Goal: Understand process/instructions: Learn about a topic

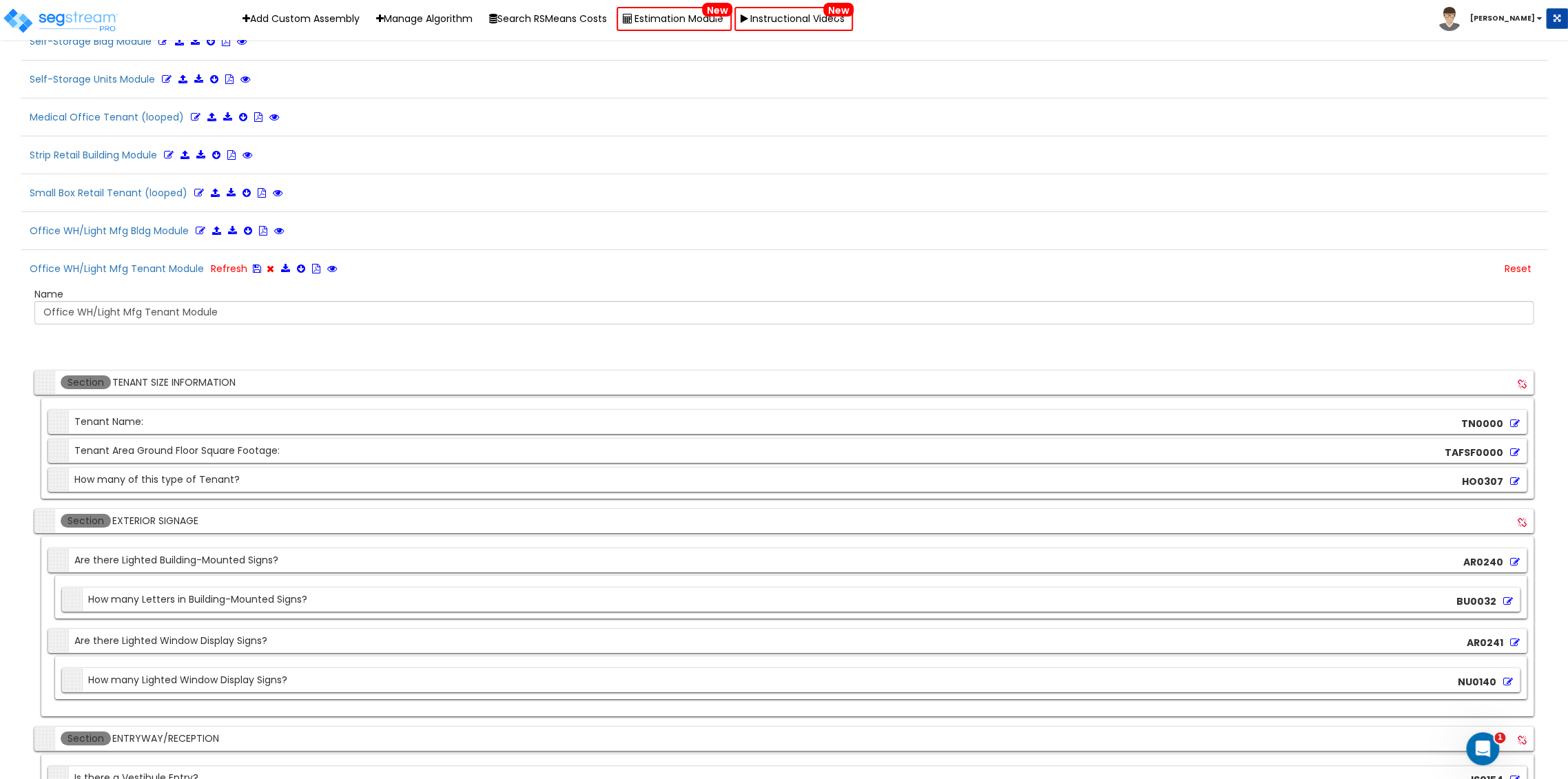
scroll to position [3231, 0]
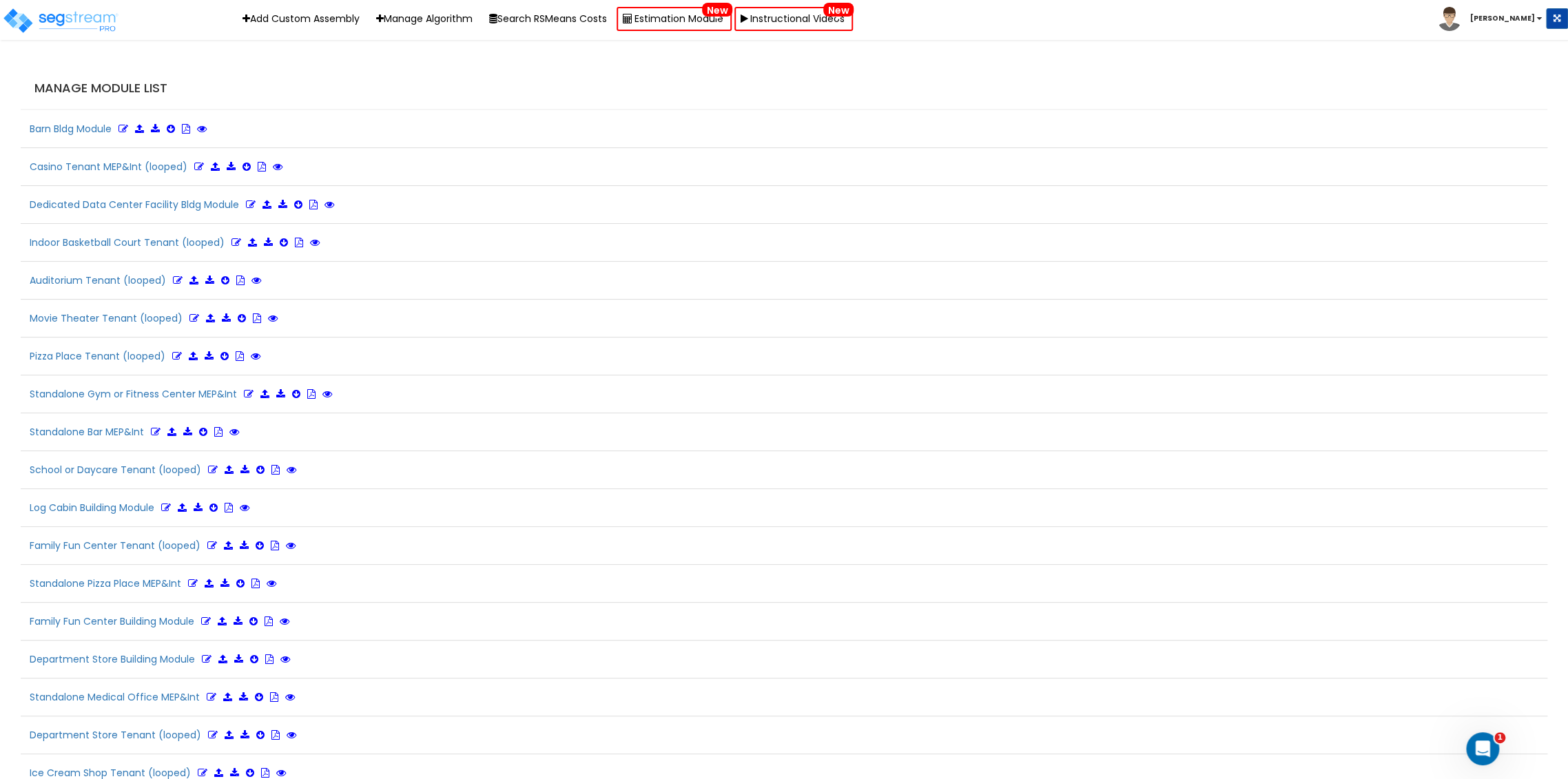
scroll to position [3051, 0]
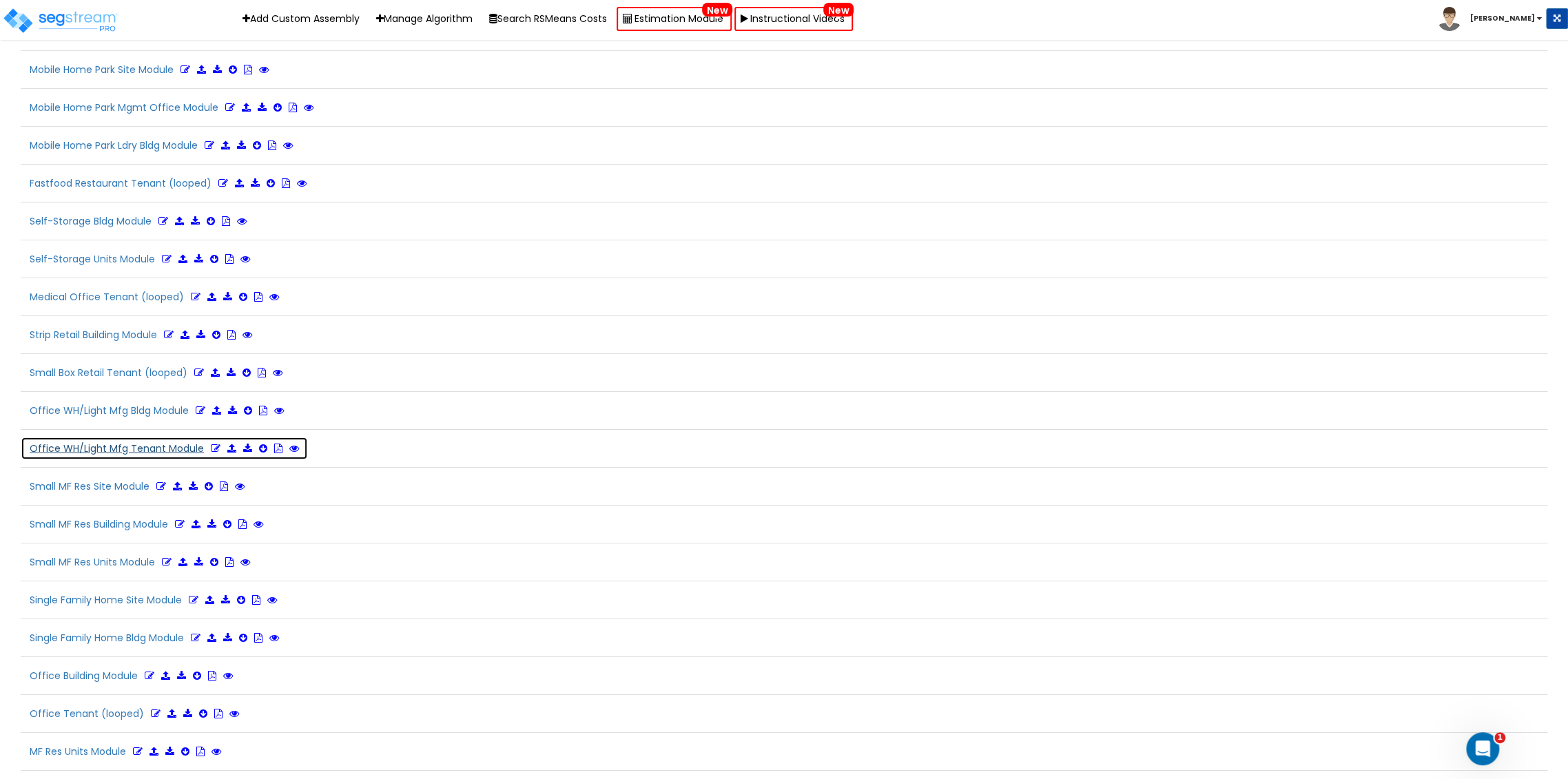
click at [211, 444] on icon at bounding box center [215, 448] width 10 height 10
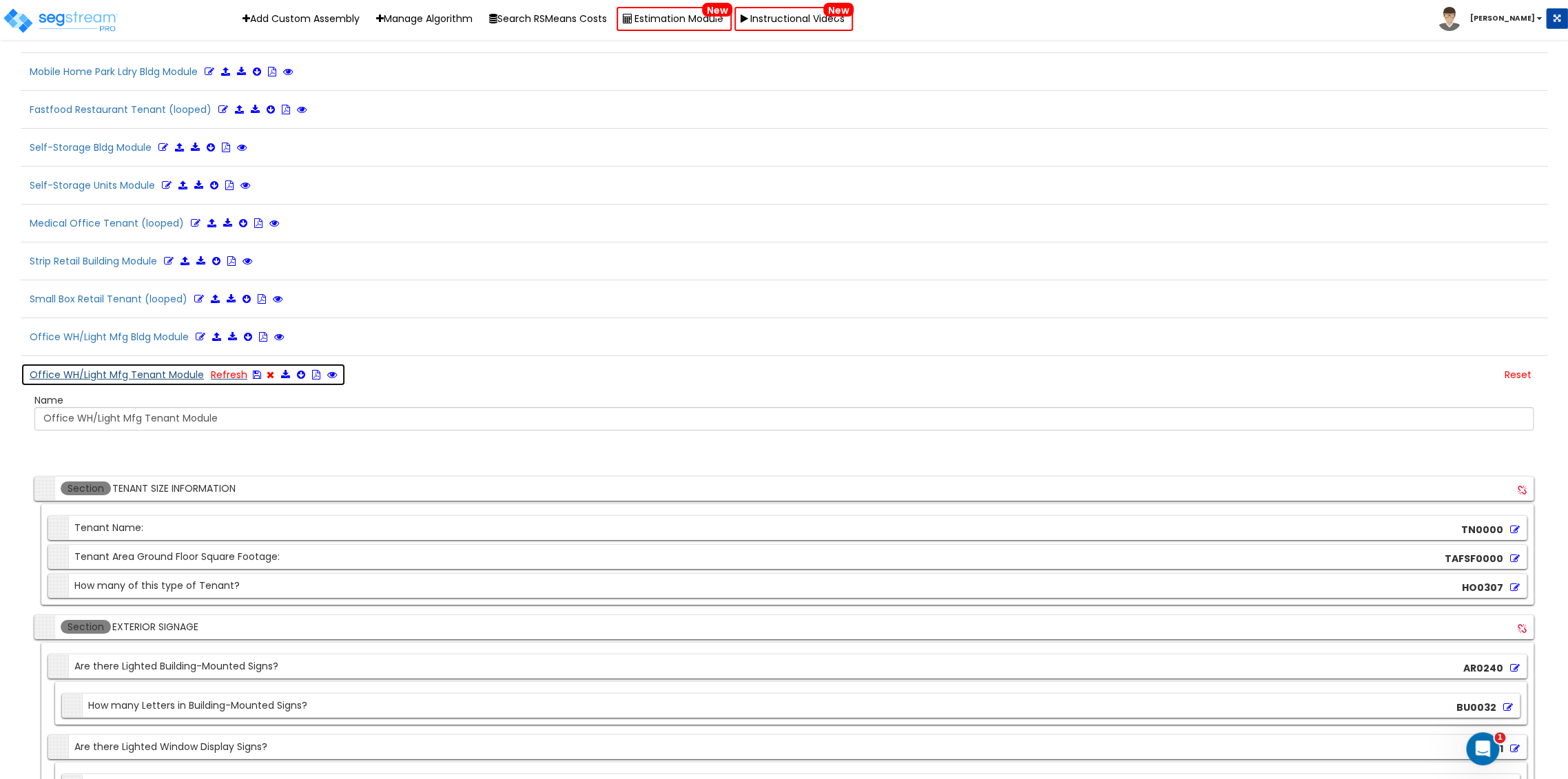
scroll to position [3204, 0]
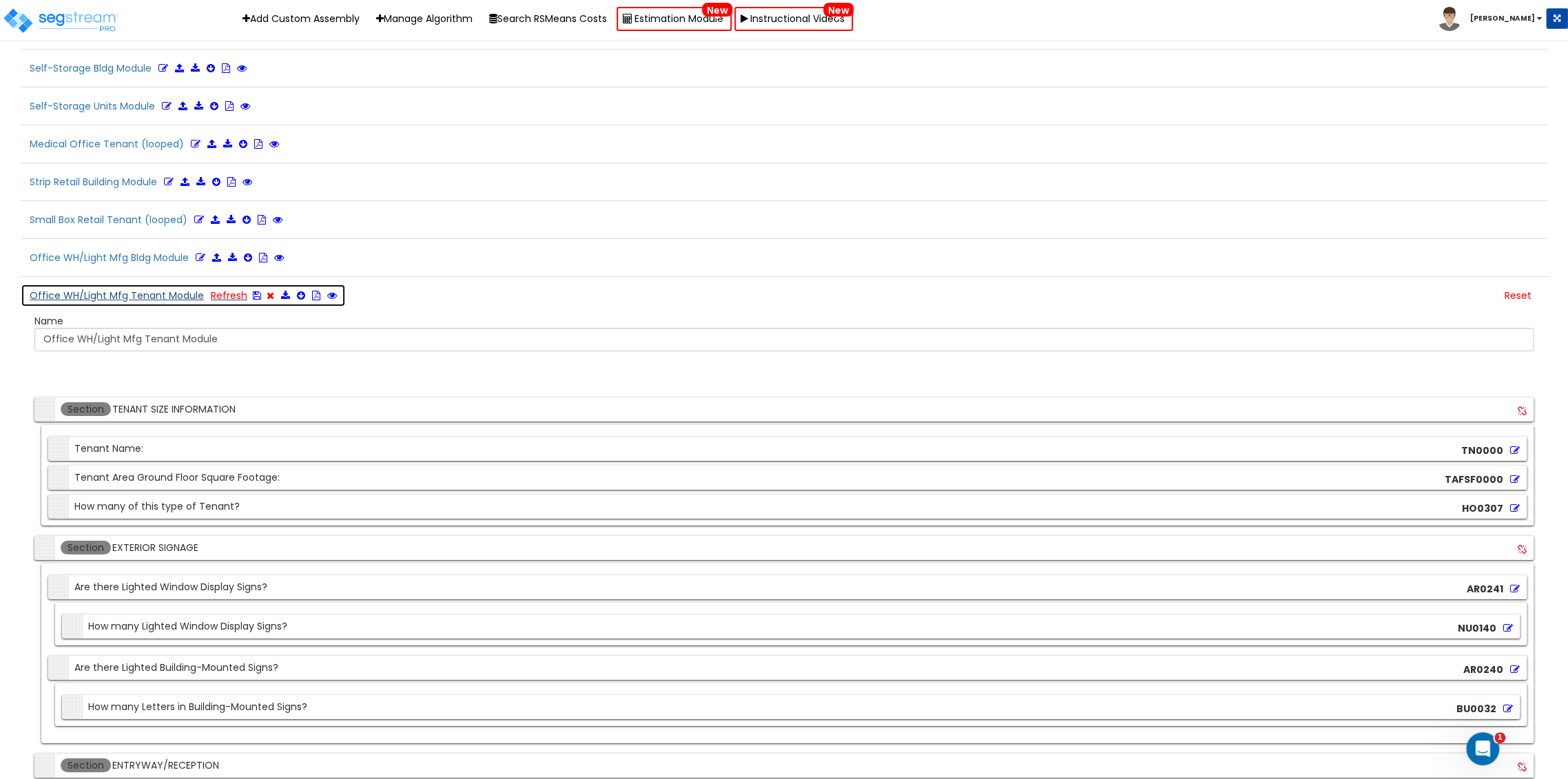
click at [254, 291] on icon at bounding box center [257, 296] width 8 height 10
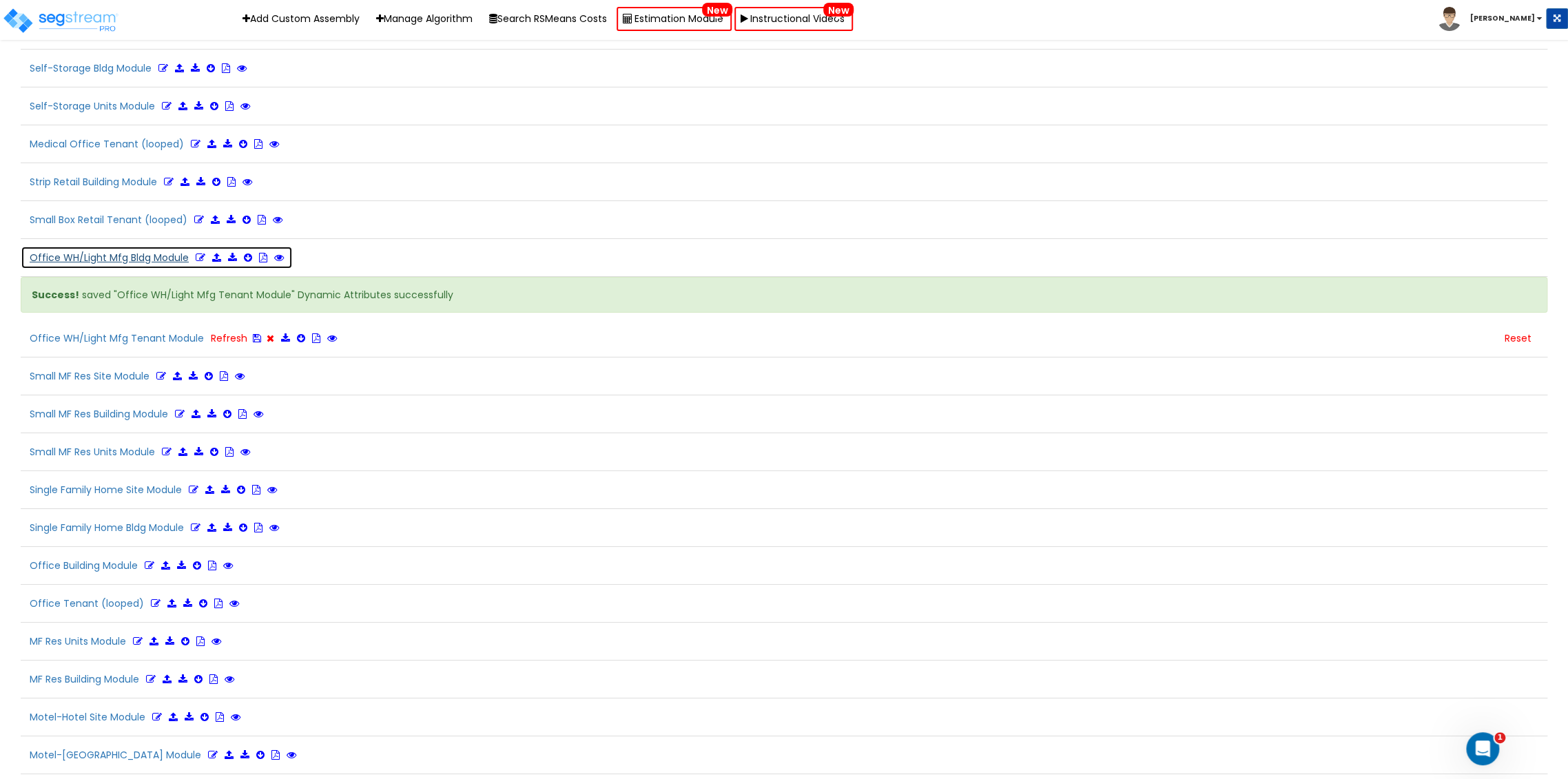
click at [197, 253] on icon at bounding box center [200, 258] width 10 height 10
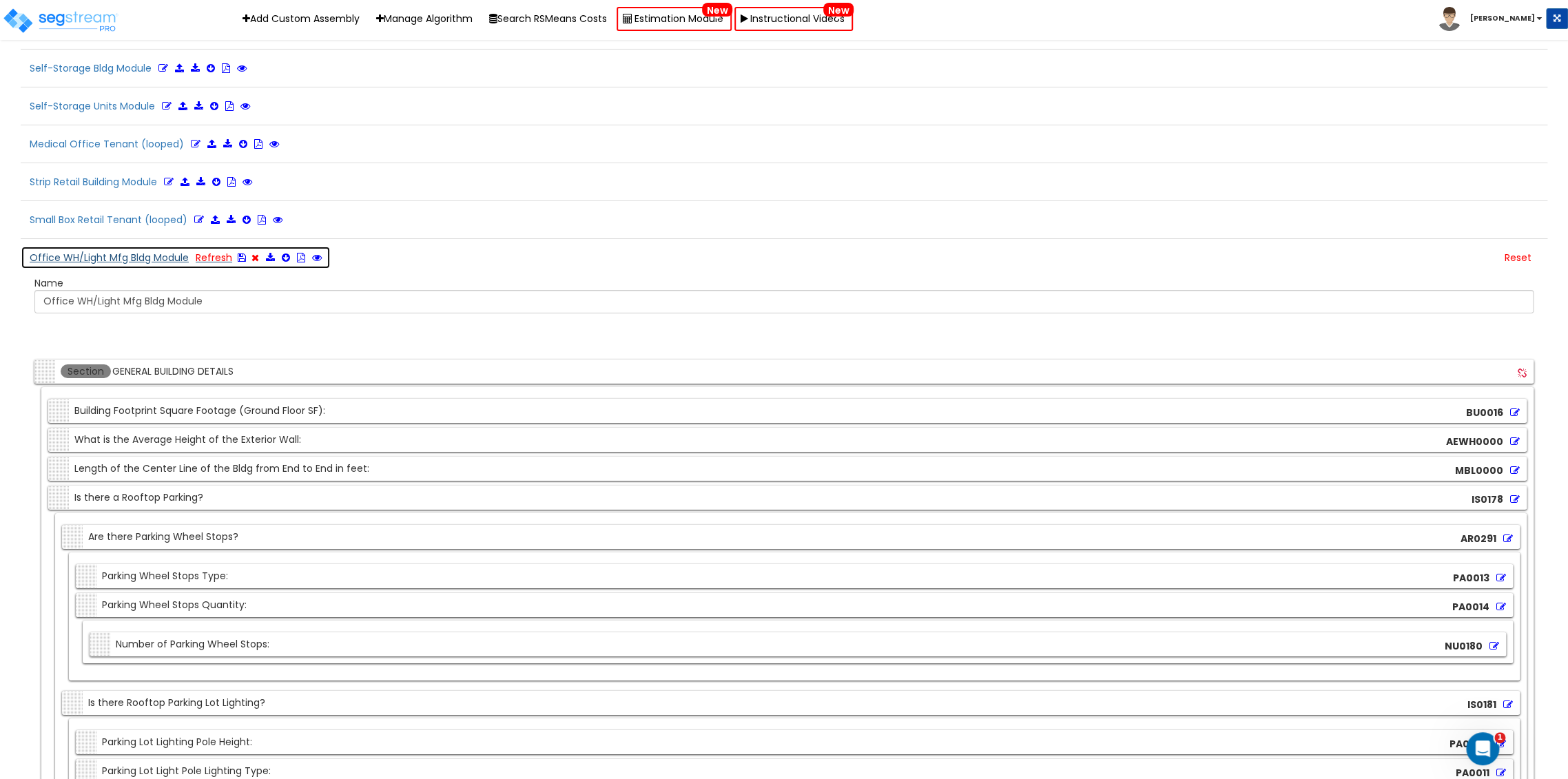
click at [241, 253] on icon at bounding box center [241, 258] width 8 height 10
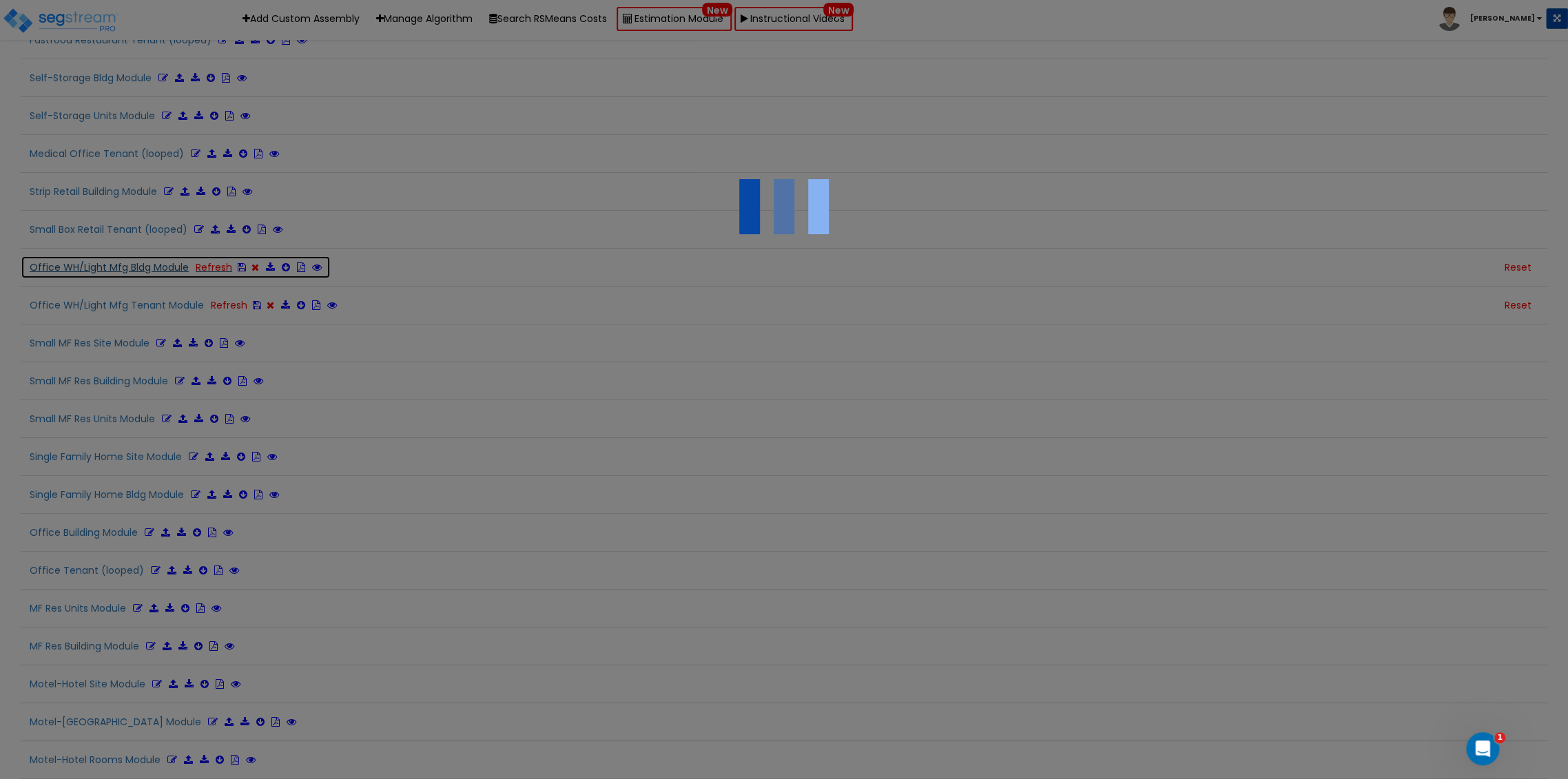
scroll to position [3170, 0]
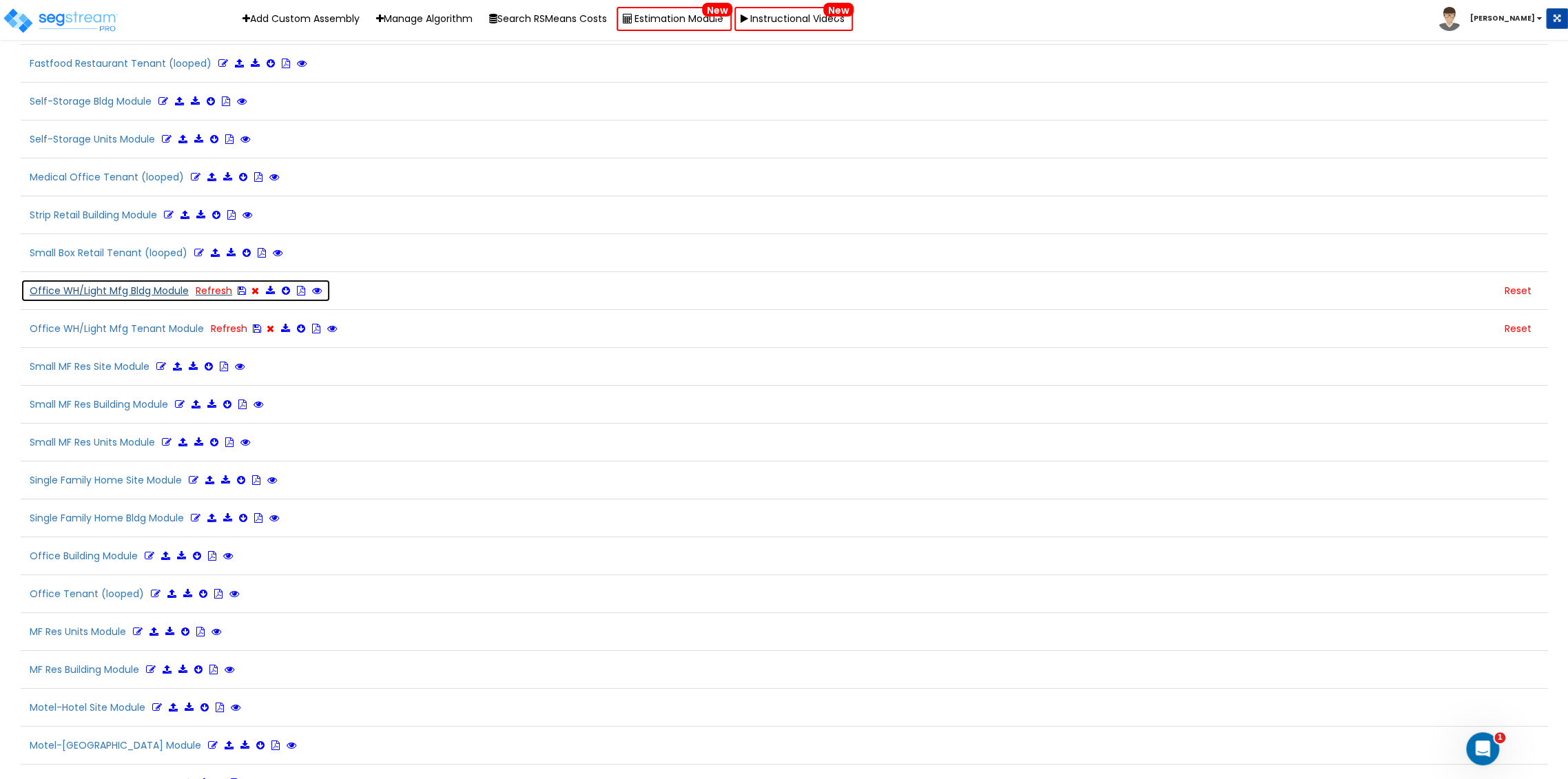
click at [238, 286] on icon at bounding box center [241, 290] width 8 height 10
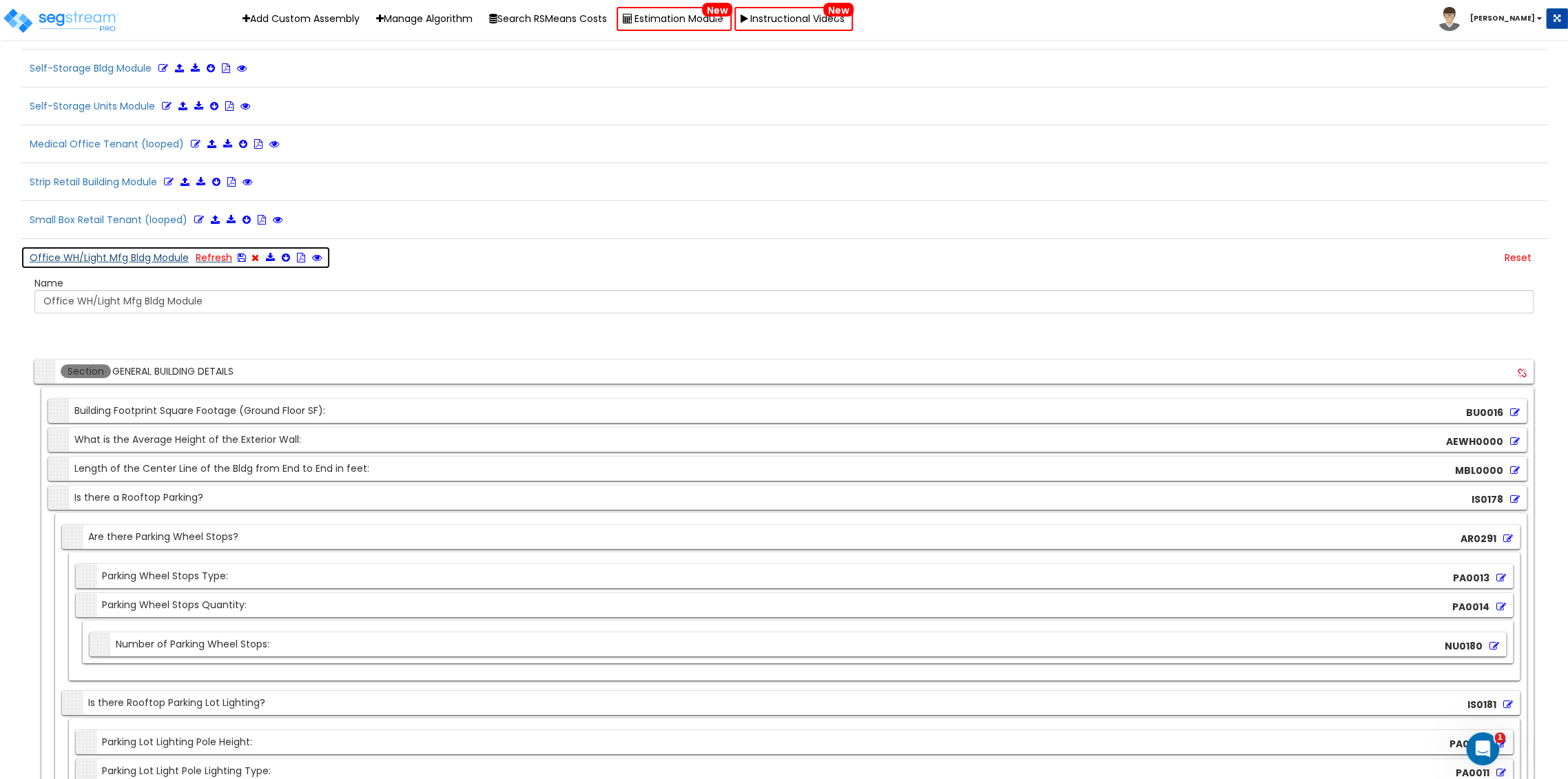
click at [118, 246] on button "Office WH/Light Mfg Bldg Module Refresh" at bounding box center [175, 258] width 310 height 23
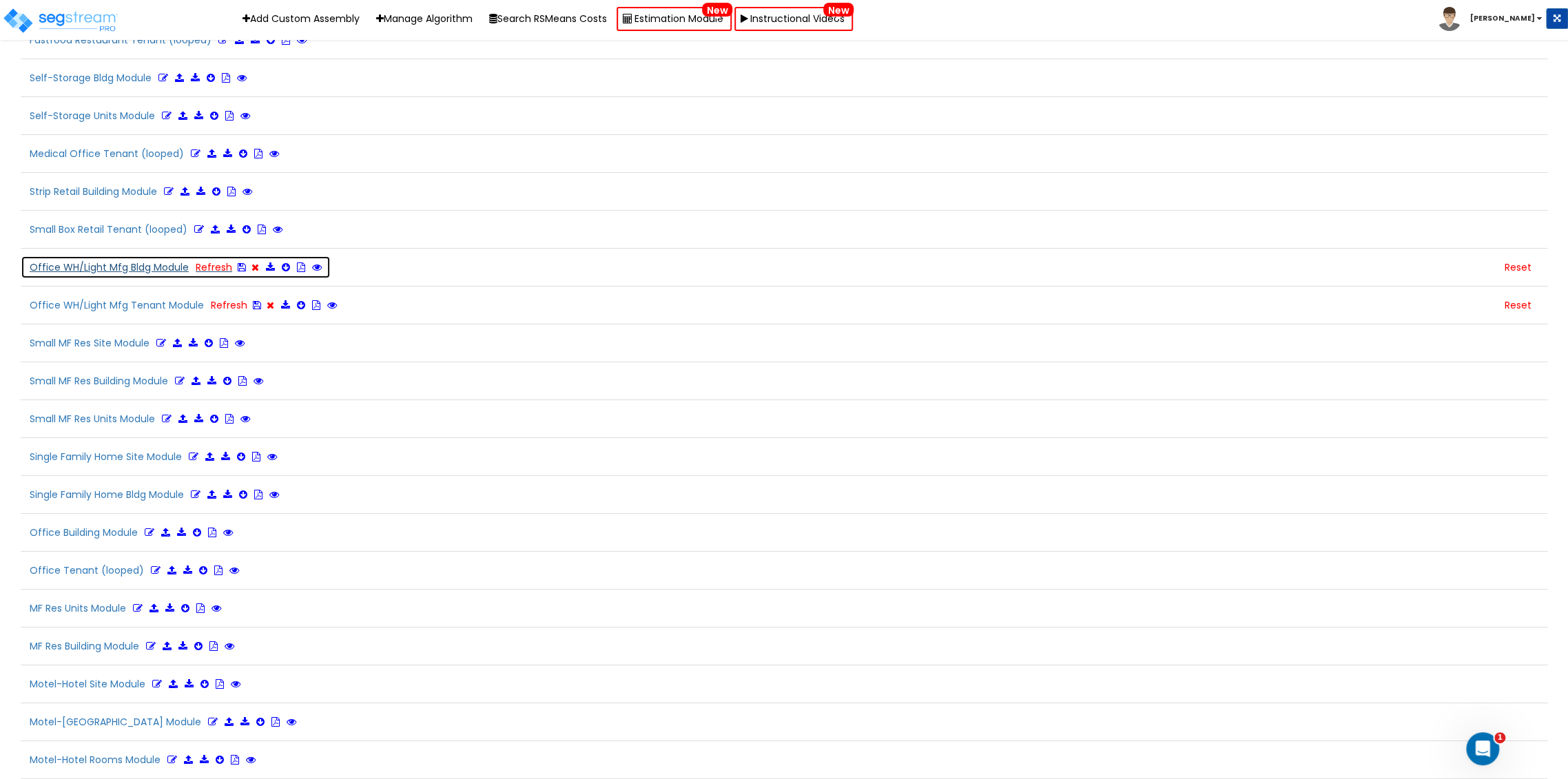
scroll to position [3170, 0]
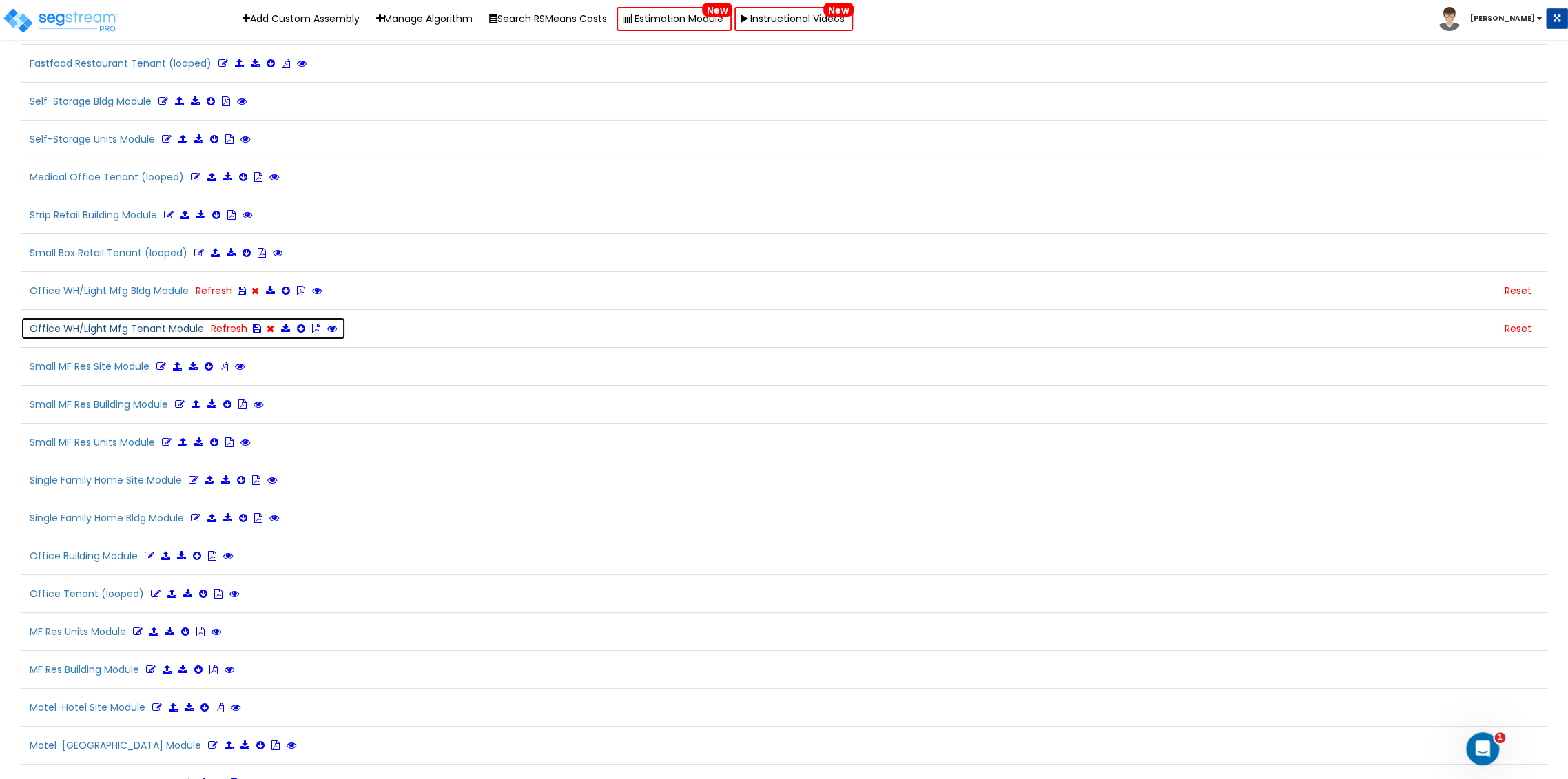
click at [172, 316] on button "Office WH/Light Mfg Tenant Module Refresh" at bounding box center [184, 328] width 326 height 23
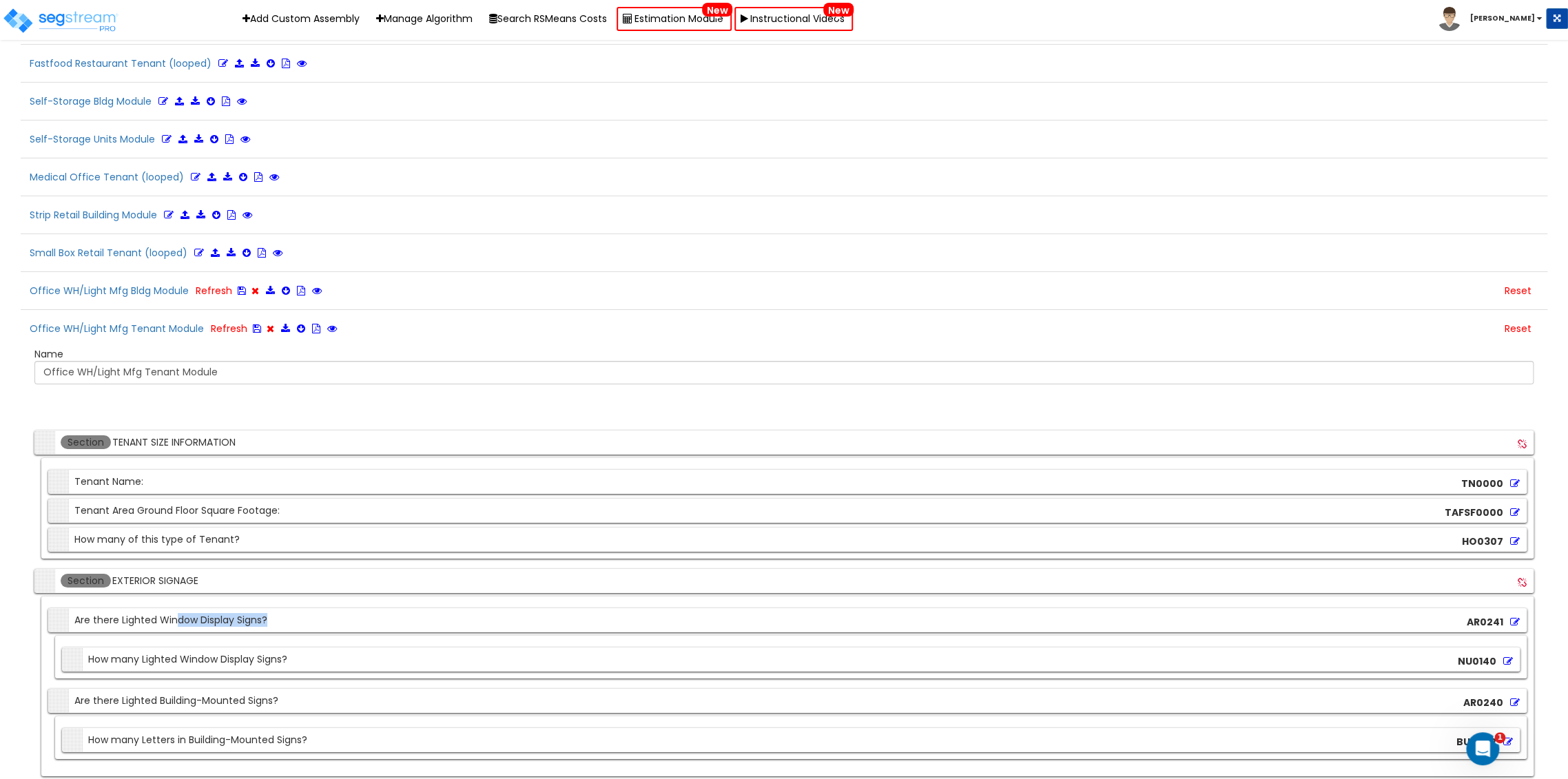
drag, startPoint x: 388, startPoint y: 596, endPoint x: 161, endPoint y: 591, distance: 227.1
click at [165, 608] on div "Section Are there Lighted Window Display Signs? AR0241" at bounding box center [787, 620] width 1478 height 24
drag, startPoint x: 480, startPoint y: 541, endPoint x: 462, endPoint y: 522, distance: 26.2
click at [253, 324] on icon at bounding box center [257, 328] width 8 height 10
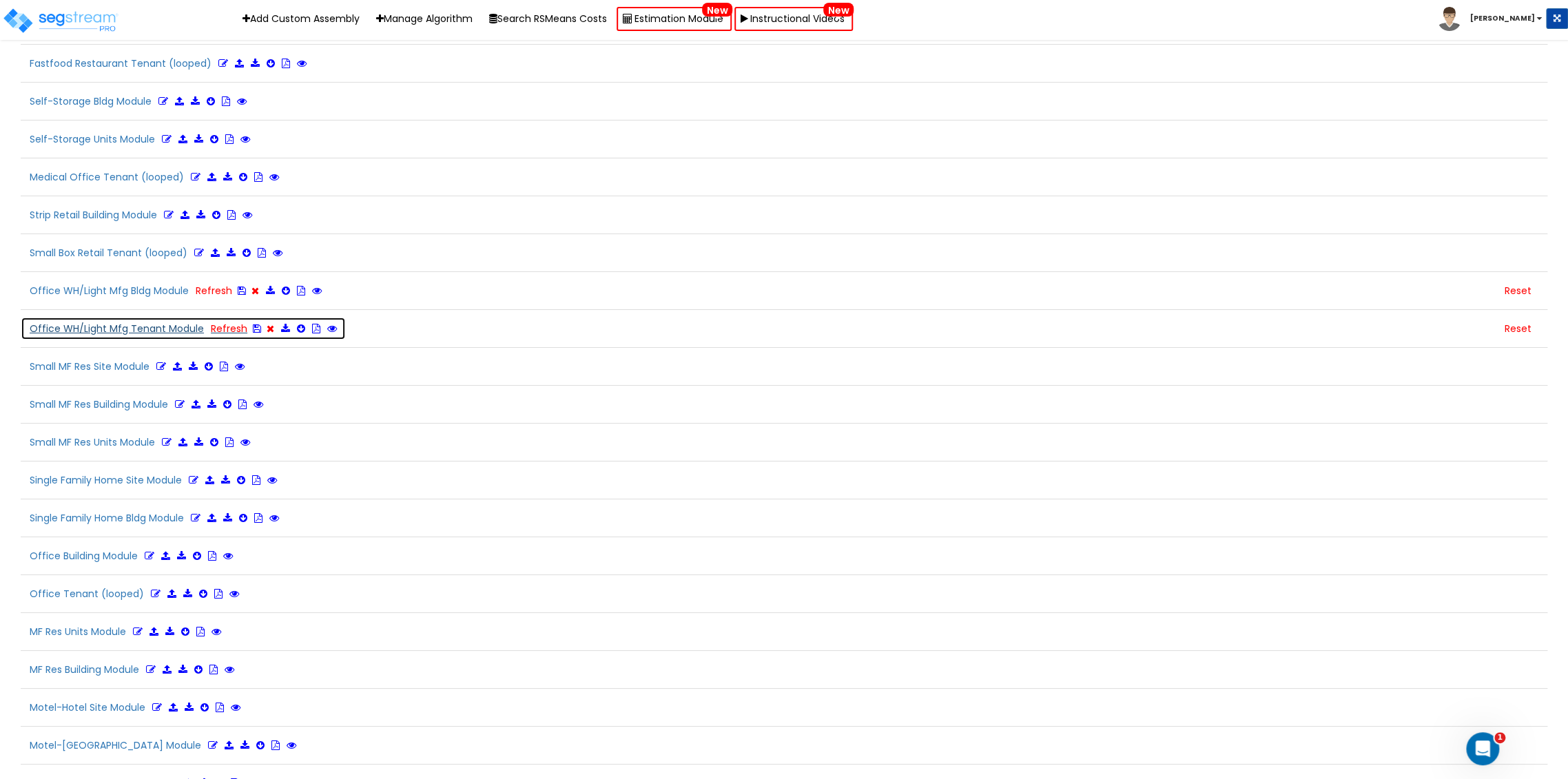
click at [156, 316] on button "Office WH/Light Mfg Tenant Module Refresh" at bounding box center [184, 328] width 326 height 23
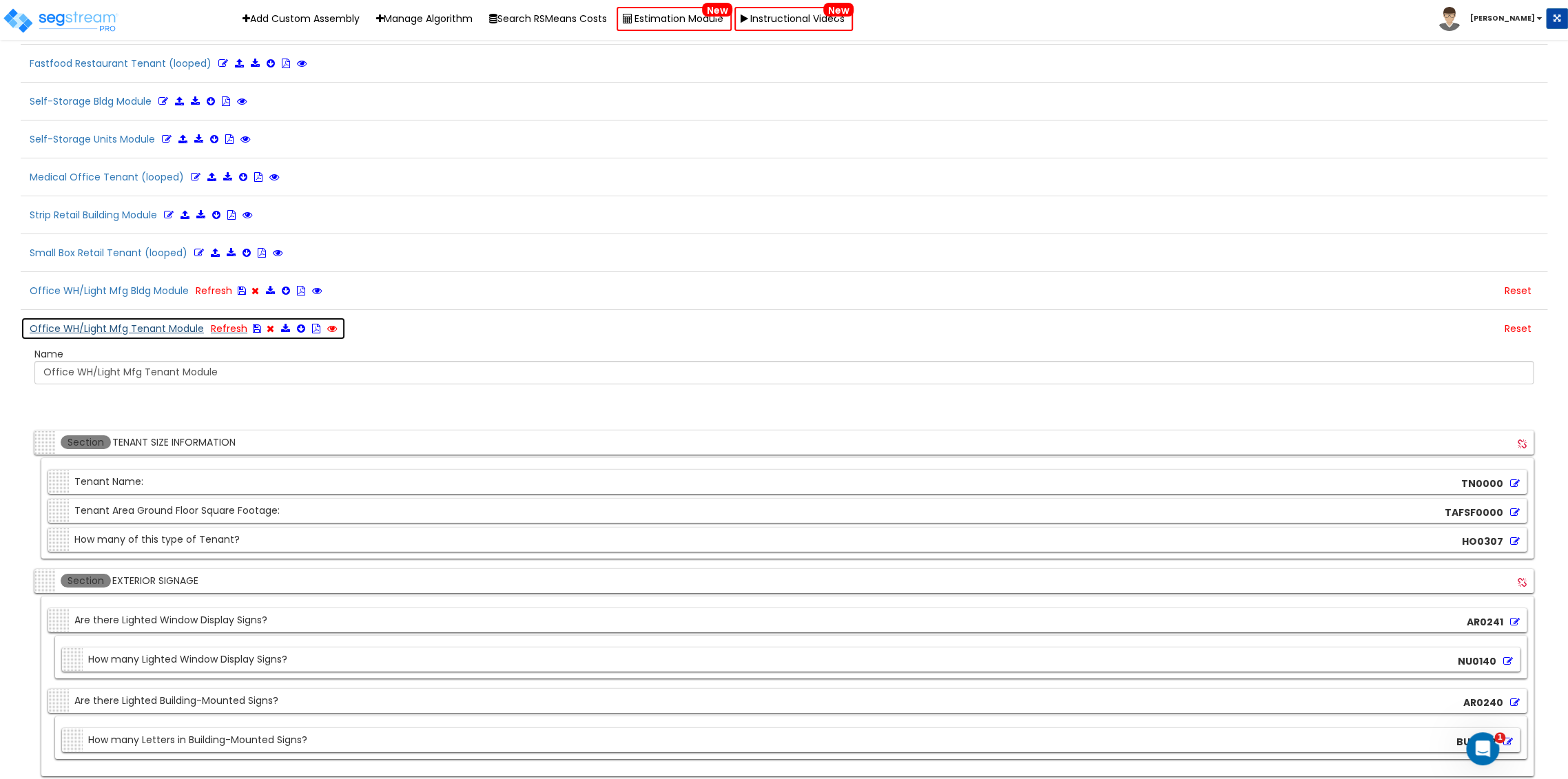
click at [327, 324] on icon at bounding box center [332, 328] width 10 height 10
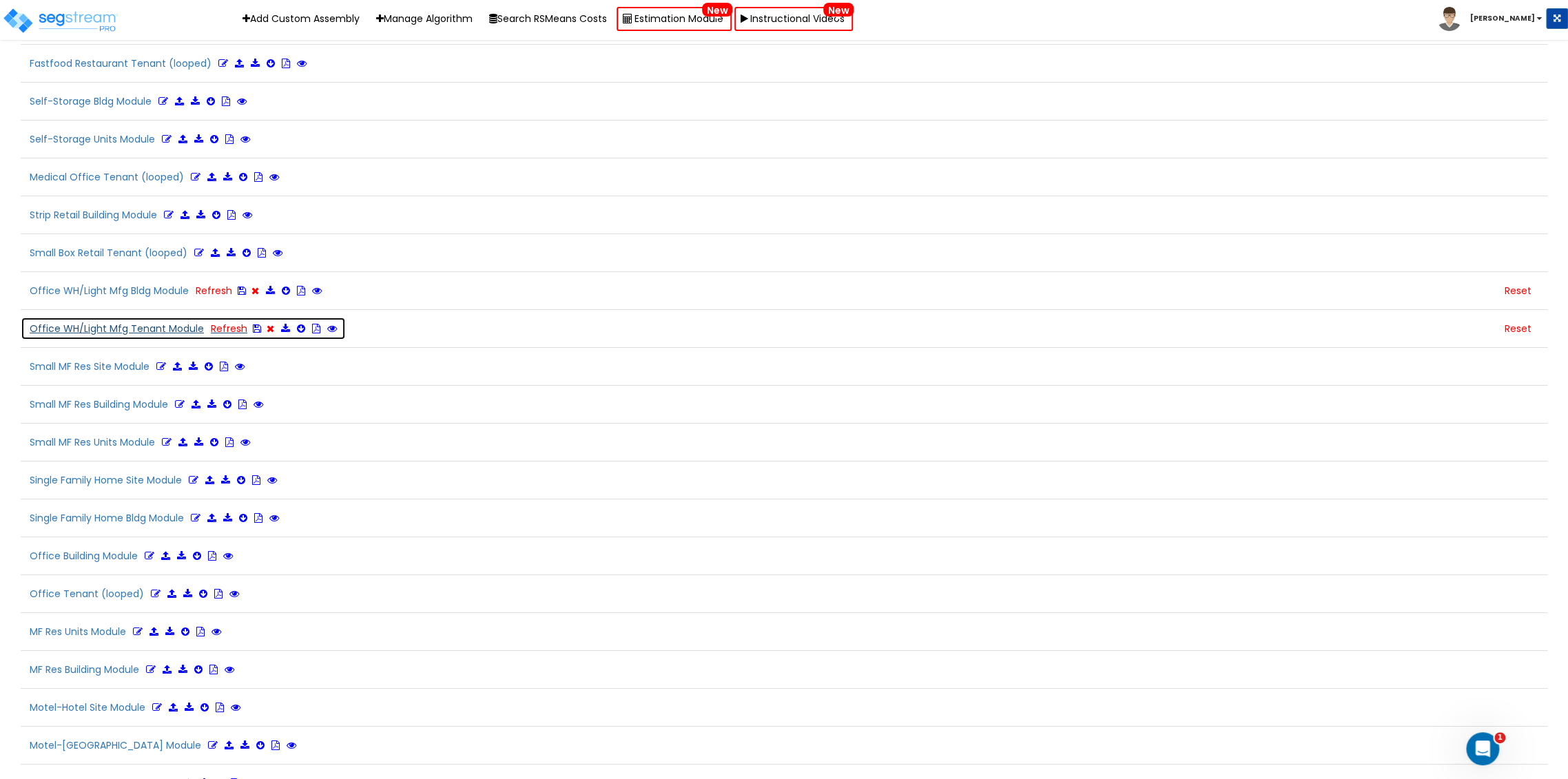
click at [175, 316] on button "Office WH/Light Mfg Tenant Module Refresh" at bounding box center [184, 328] width 326 height 23
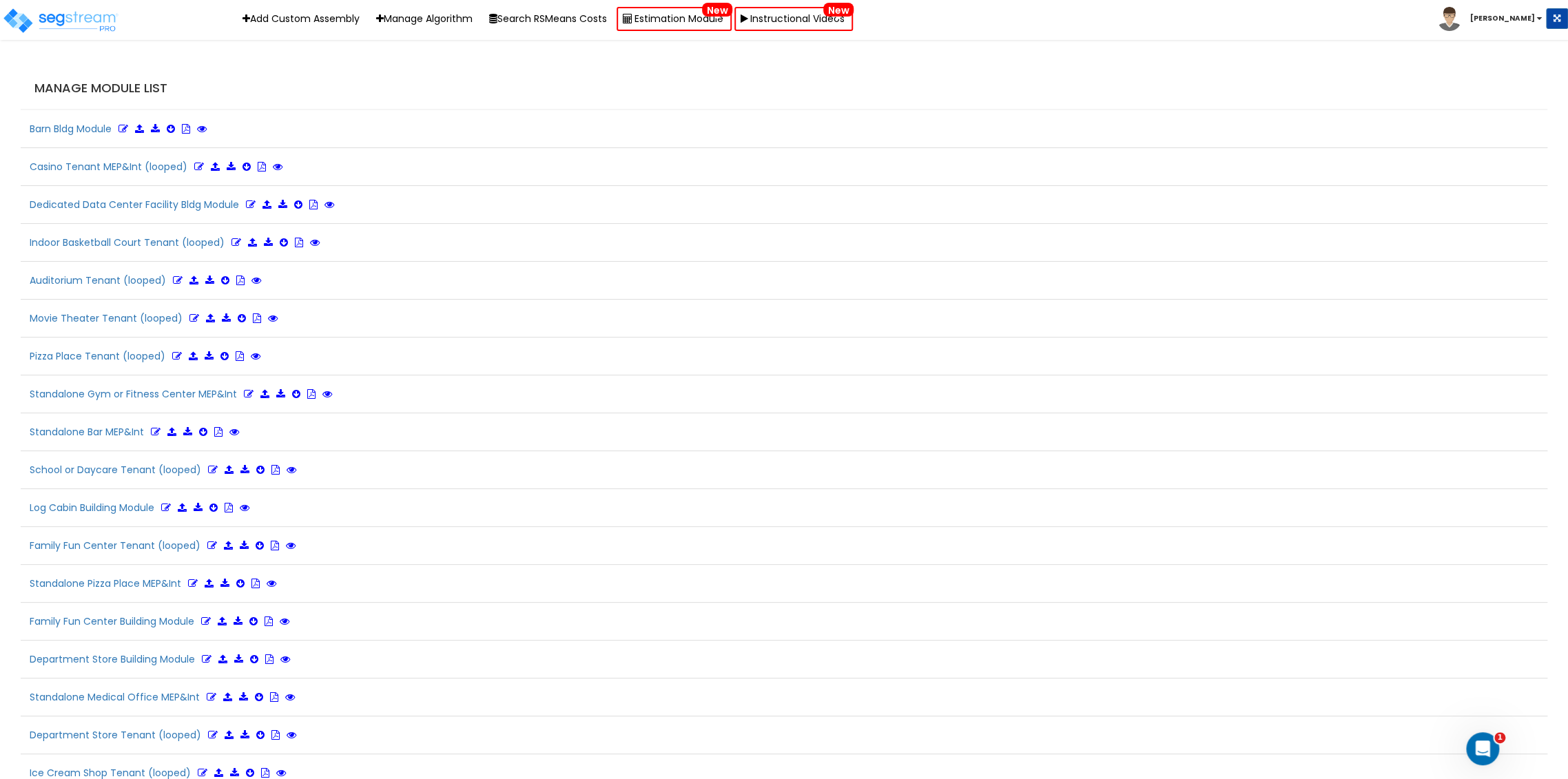
scroll to position [3051, 0]
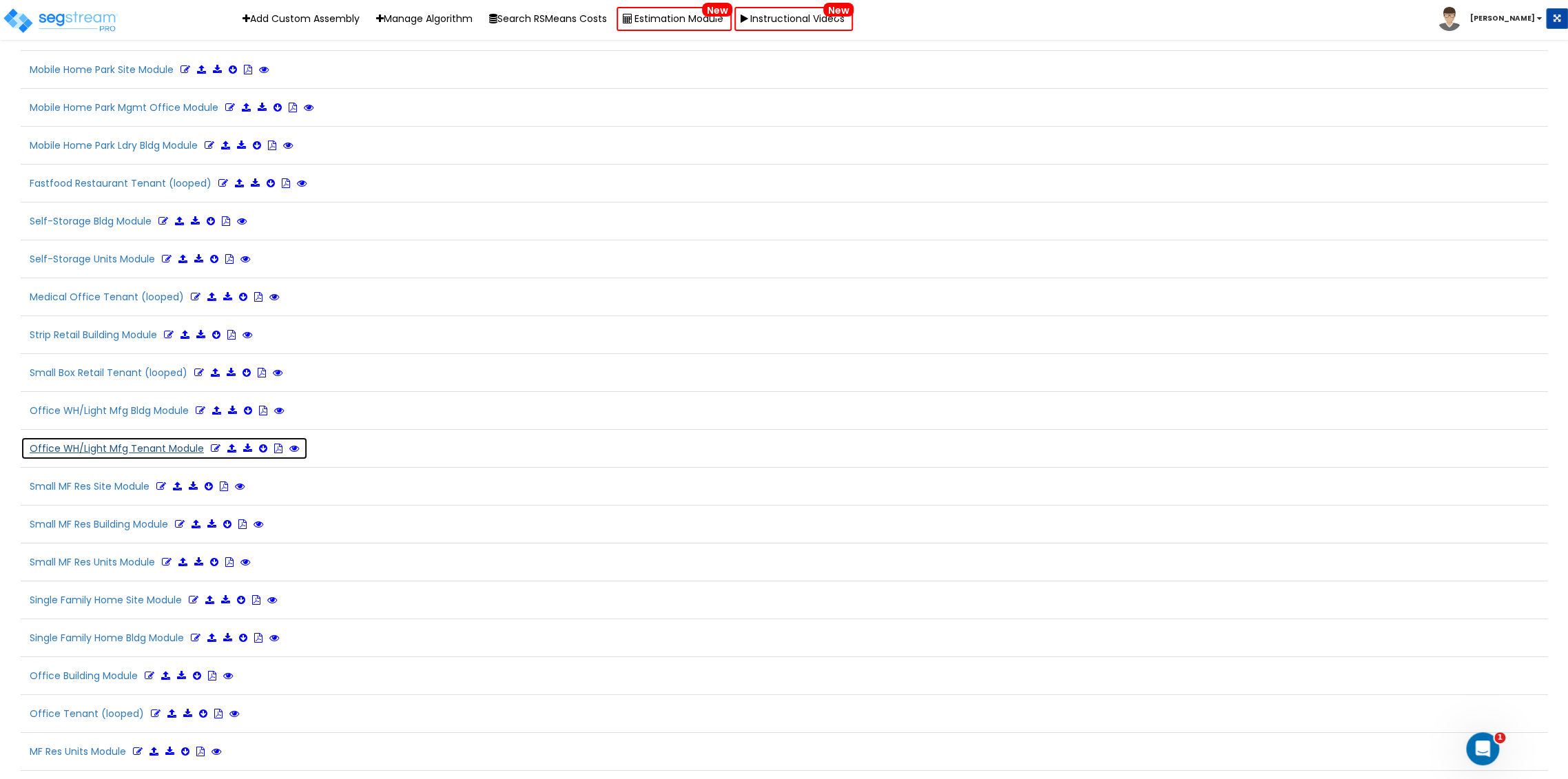
click at [215, 444] on icon at bounding box center [215, 448] width 10 height 10
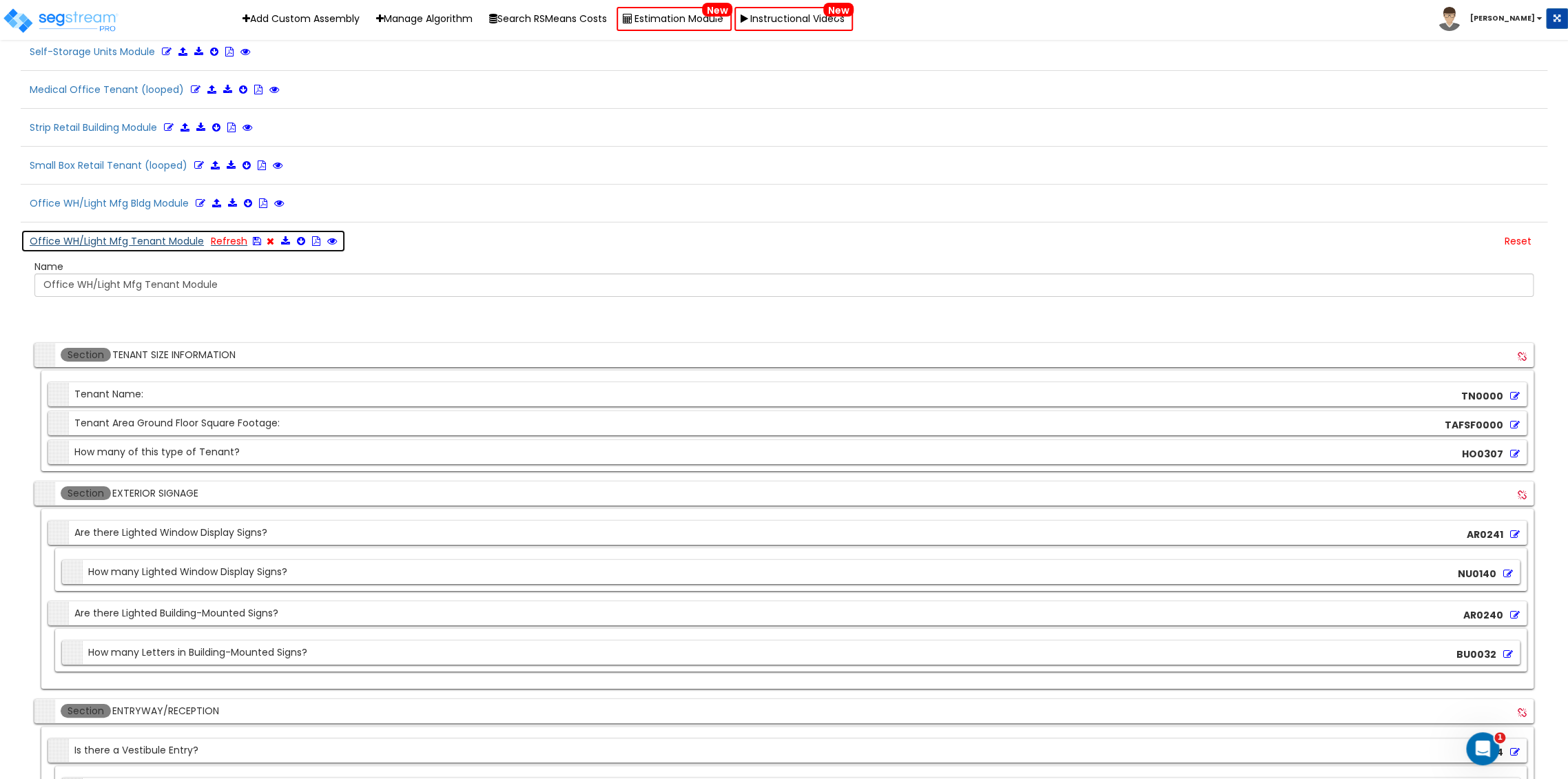
scroll to position [3280, 0]
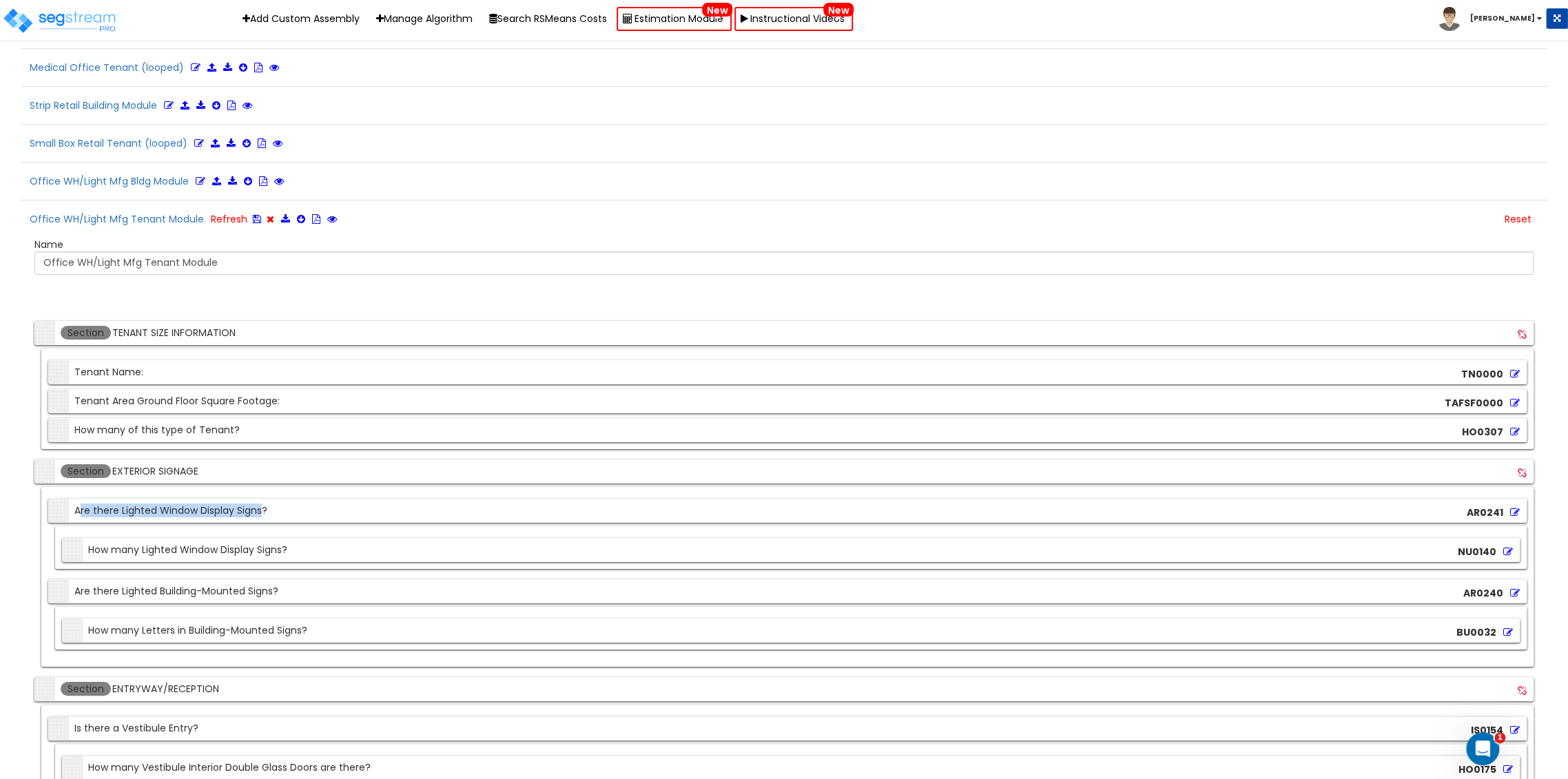
drag, startPoint x: 262, startPoint y: 491, endPoint x: 67, endPoint y: 483, distance: 195.2
click at [71, 499] on div "Section Are there Lighted Window Display Signs?" at bounding box center [159, 511] width 215 height 24
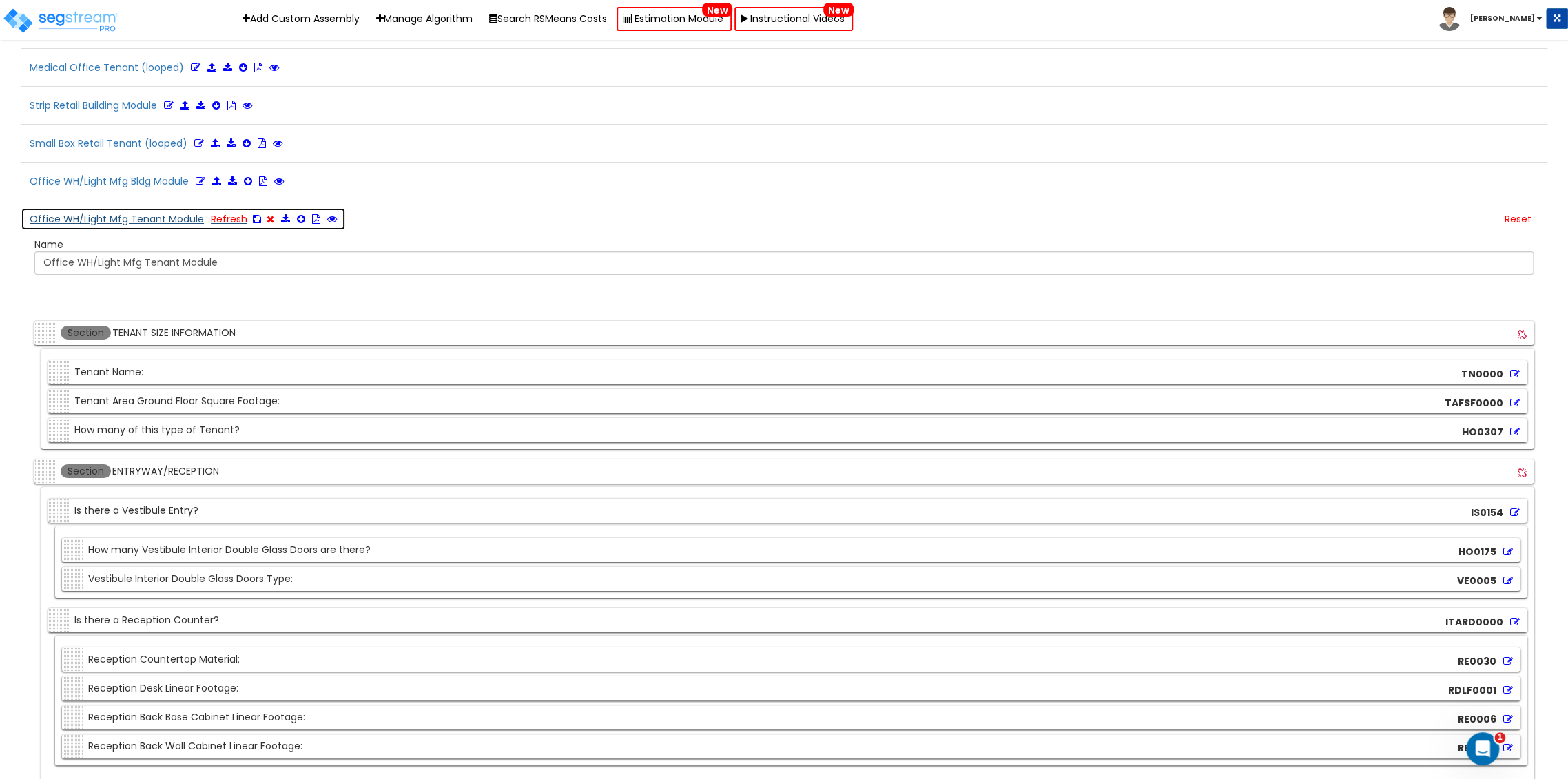
click at [253, 214] on icon at bounding box center [257, 219] width 8 height 10
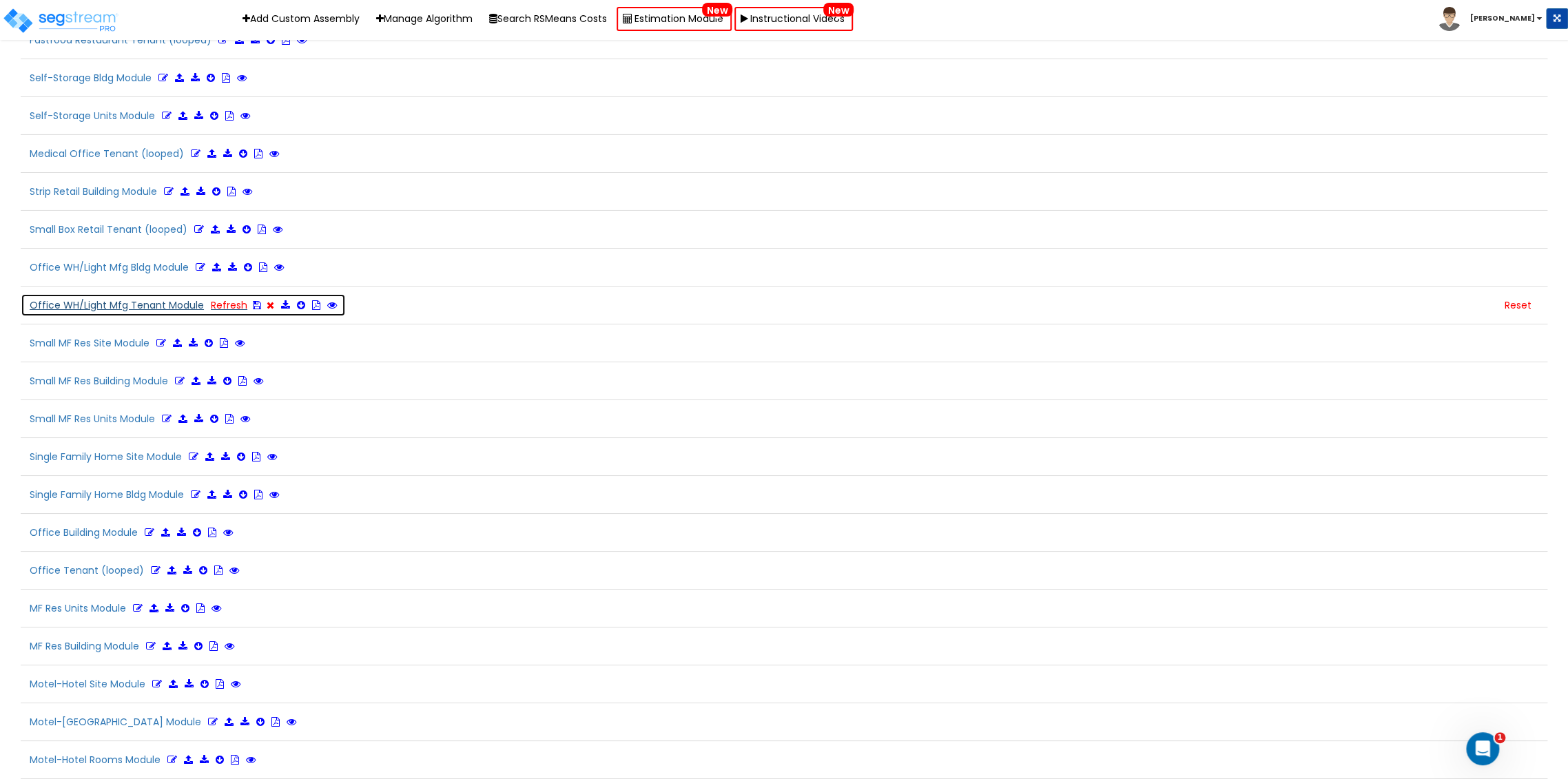
scroll to position [3170, 0]
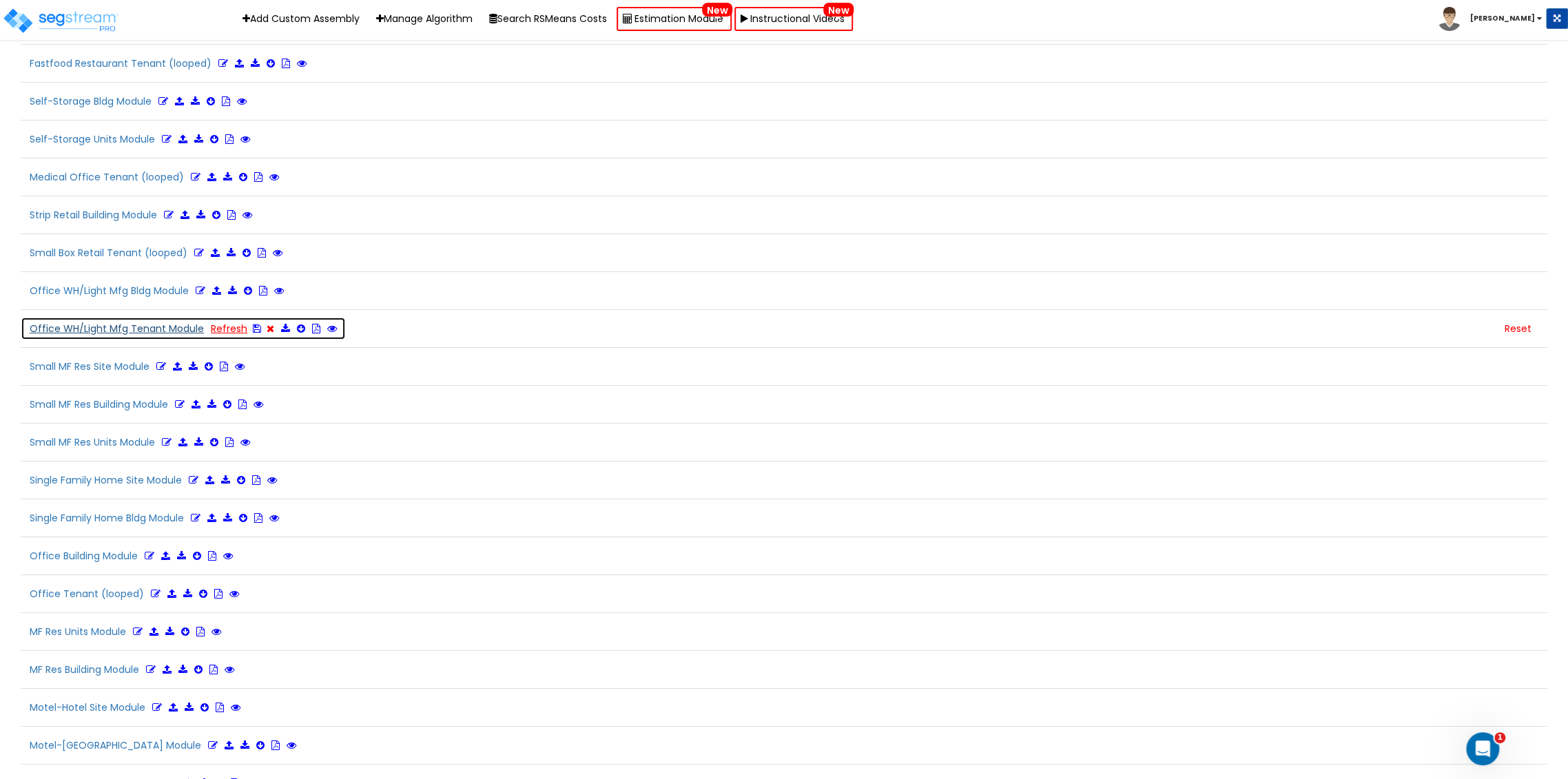
click at [227, 322] on link "Refresh" at bounding box center [229, 328] width 36 height 14
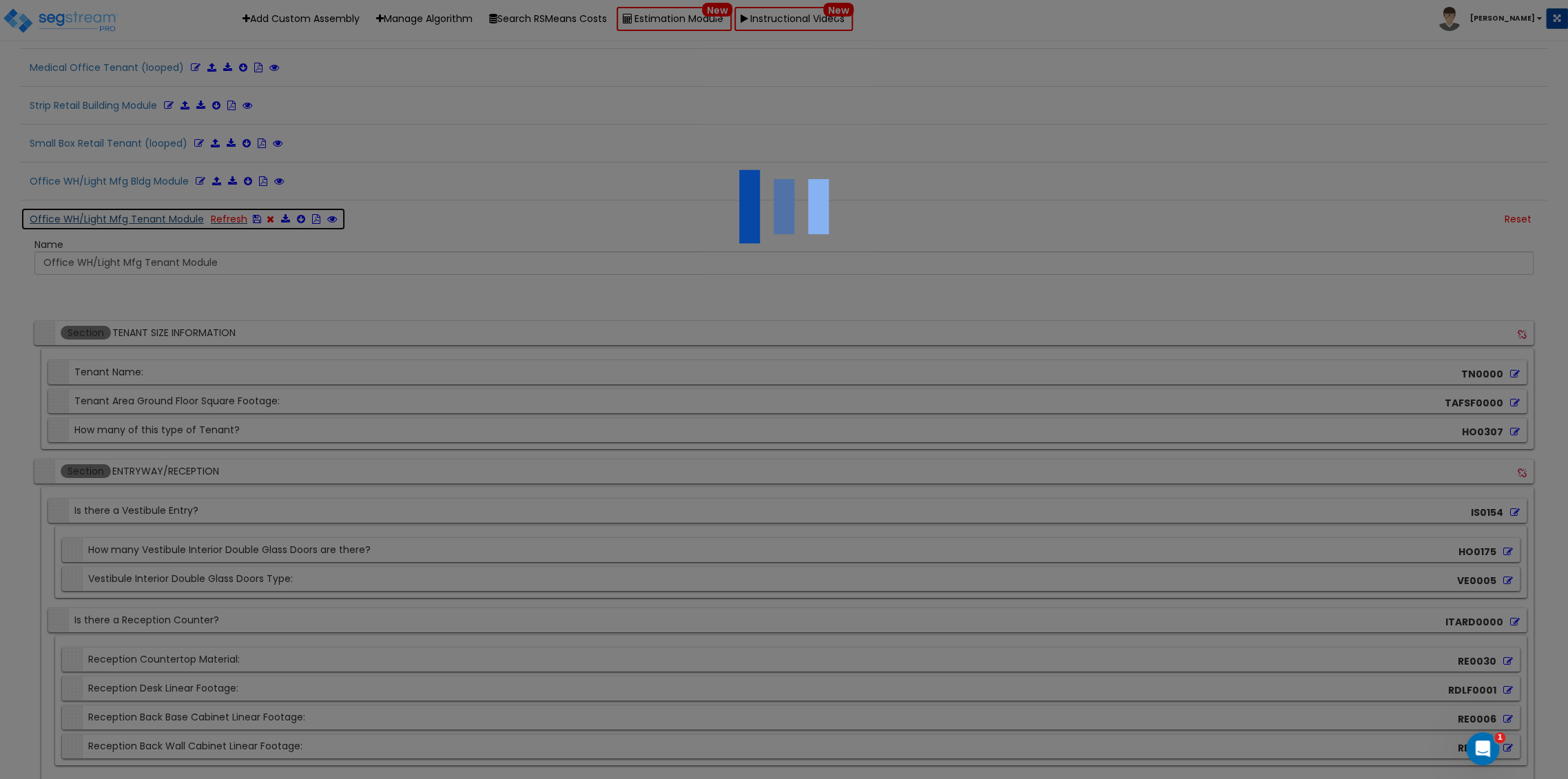
scroll to position [3213, 0]
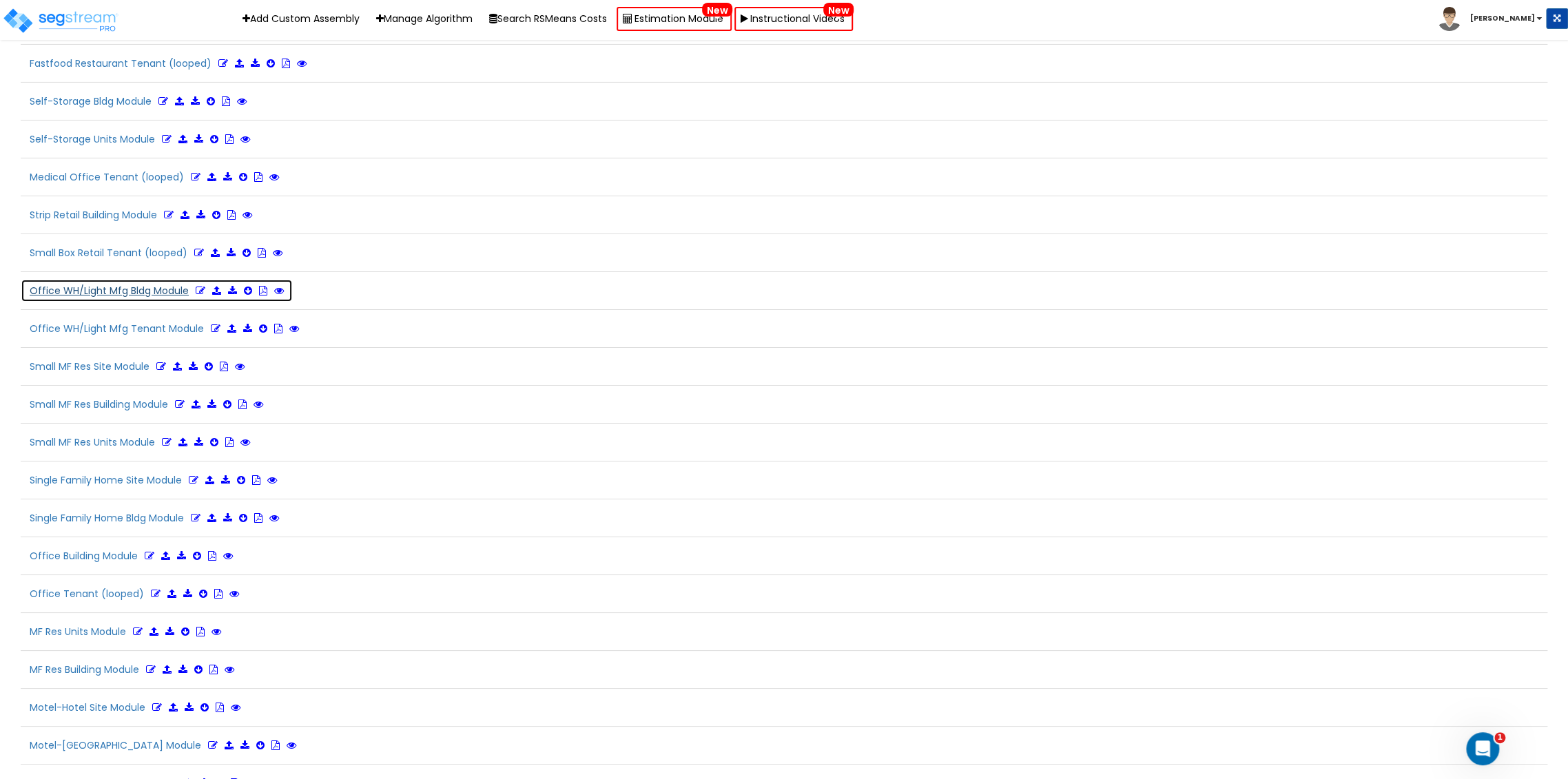
click at [199, 286] on icon at bounding box center [200, 290] width 10 height 10
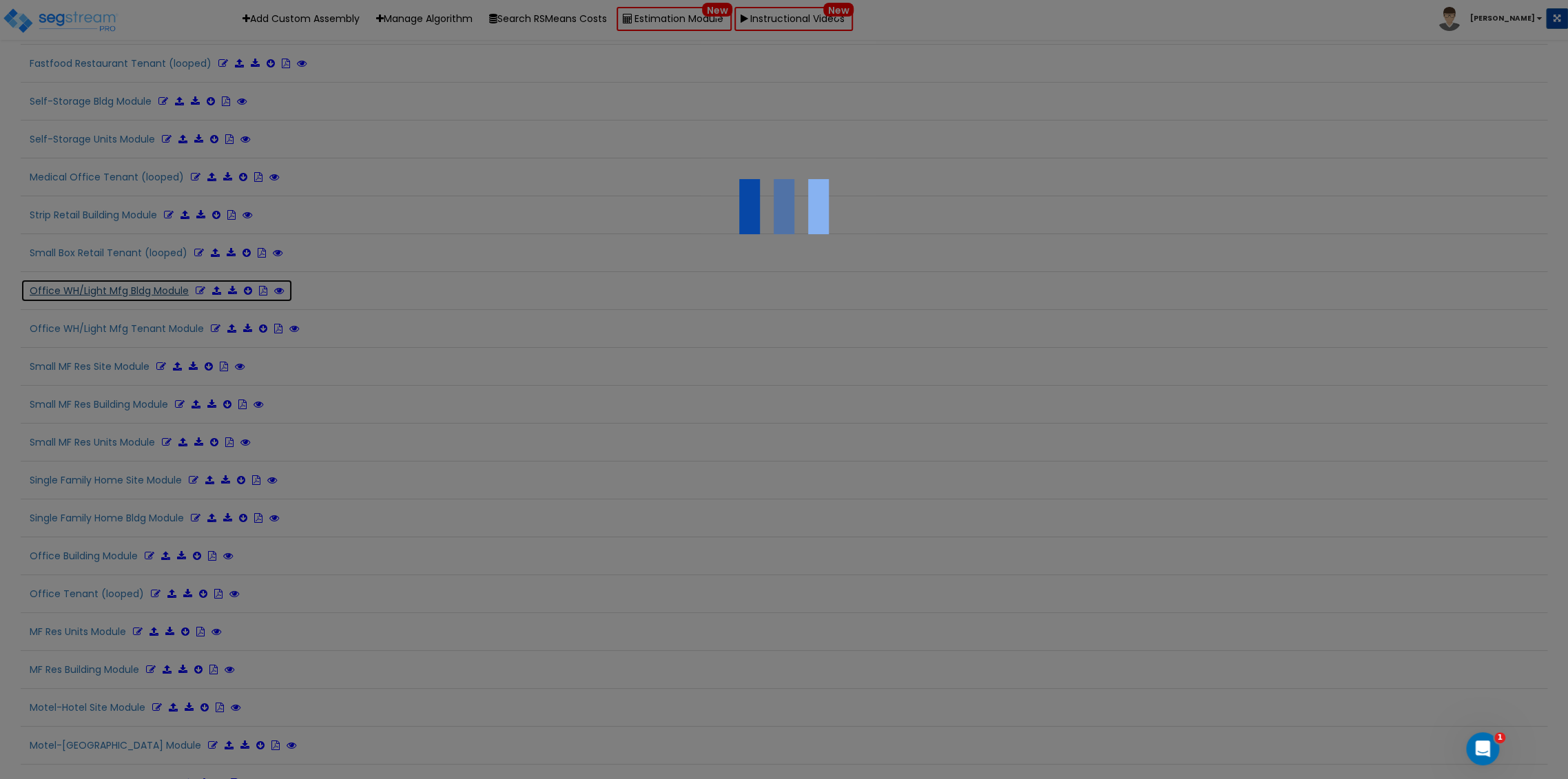
scroll to position [3213, 0]
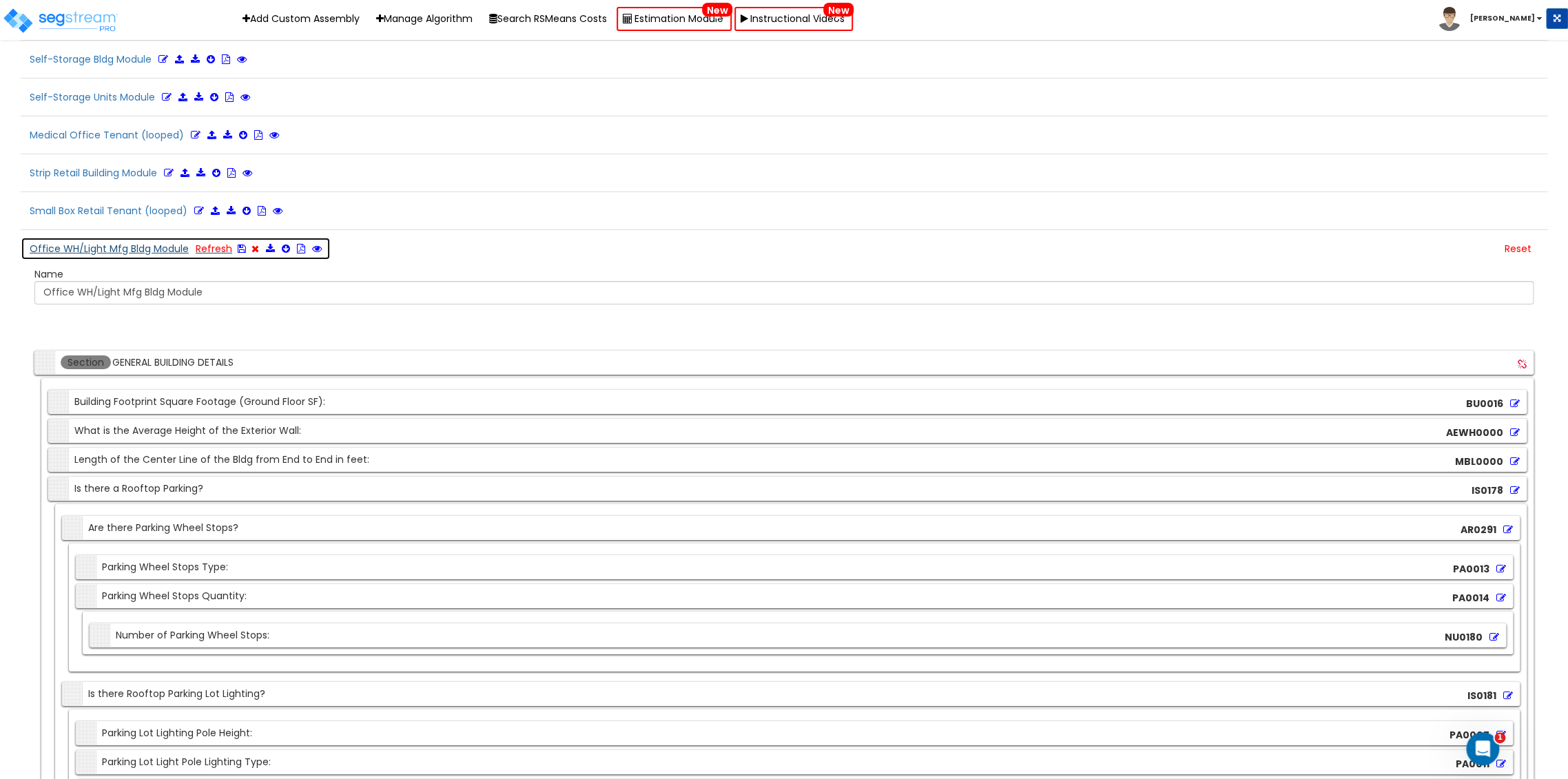
click at [238, 244] on icon at bounding box center [241, 249] width 8 height 10
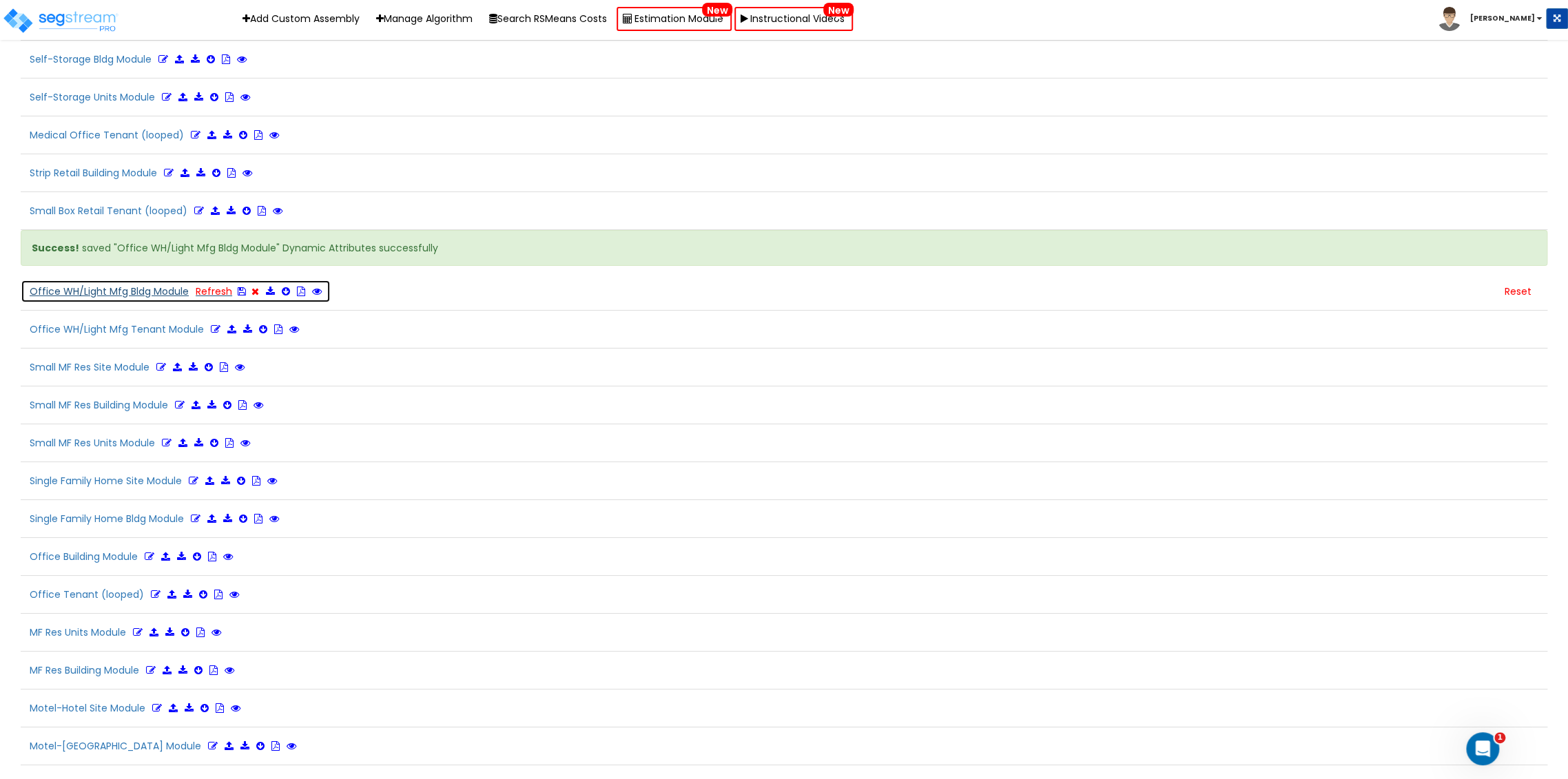
scroll to position [3170, 0]
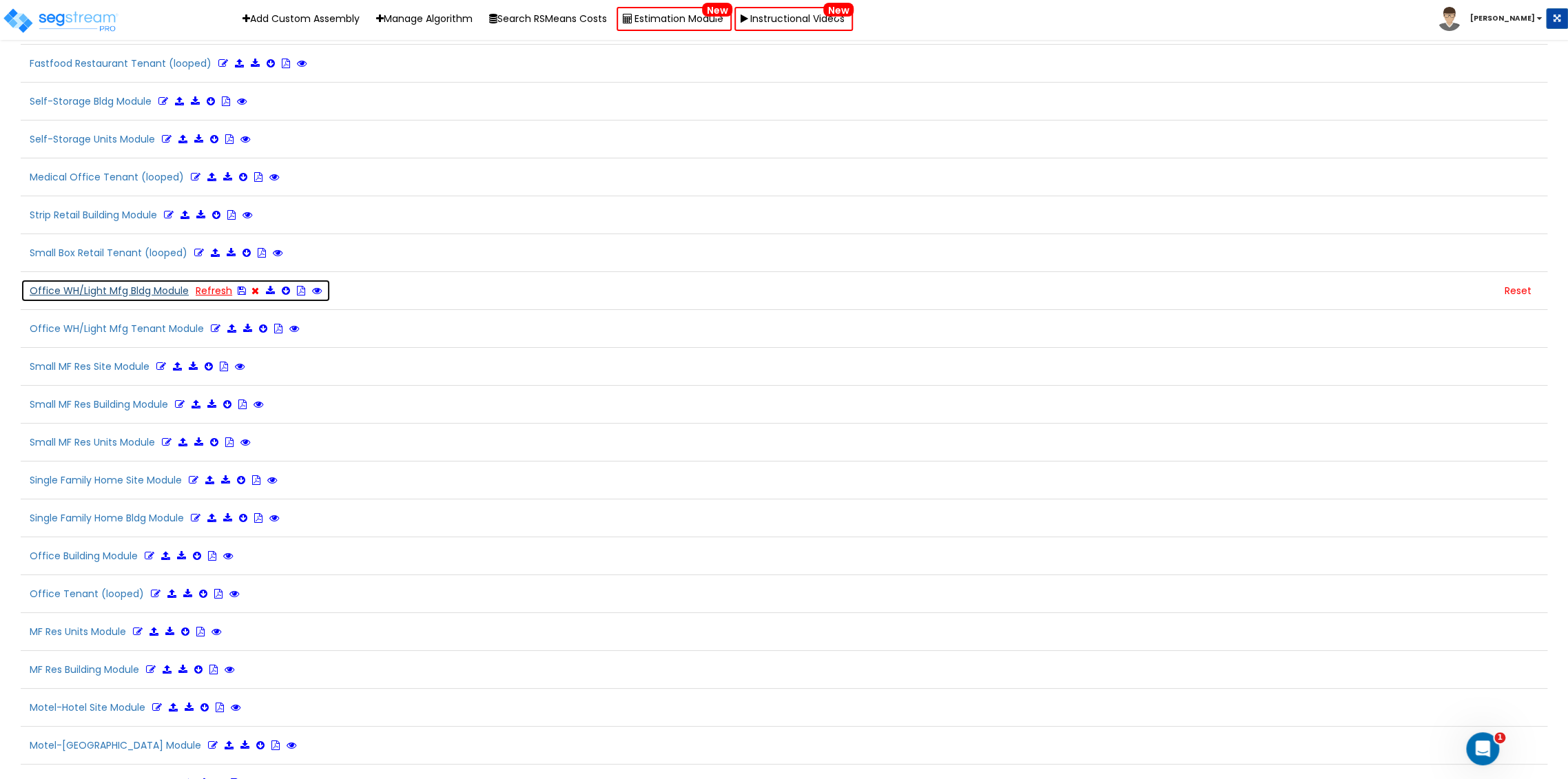
click at [217, 284] on link "Refresh" at bounding box center [213, 290] width 36 height 14
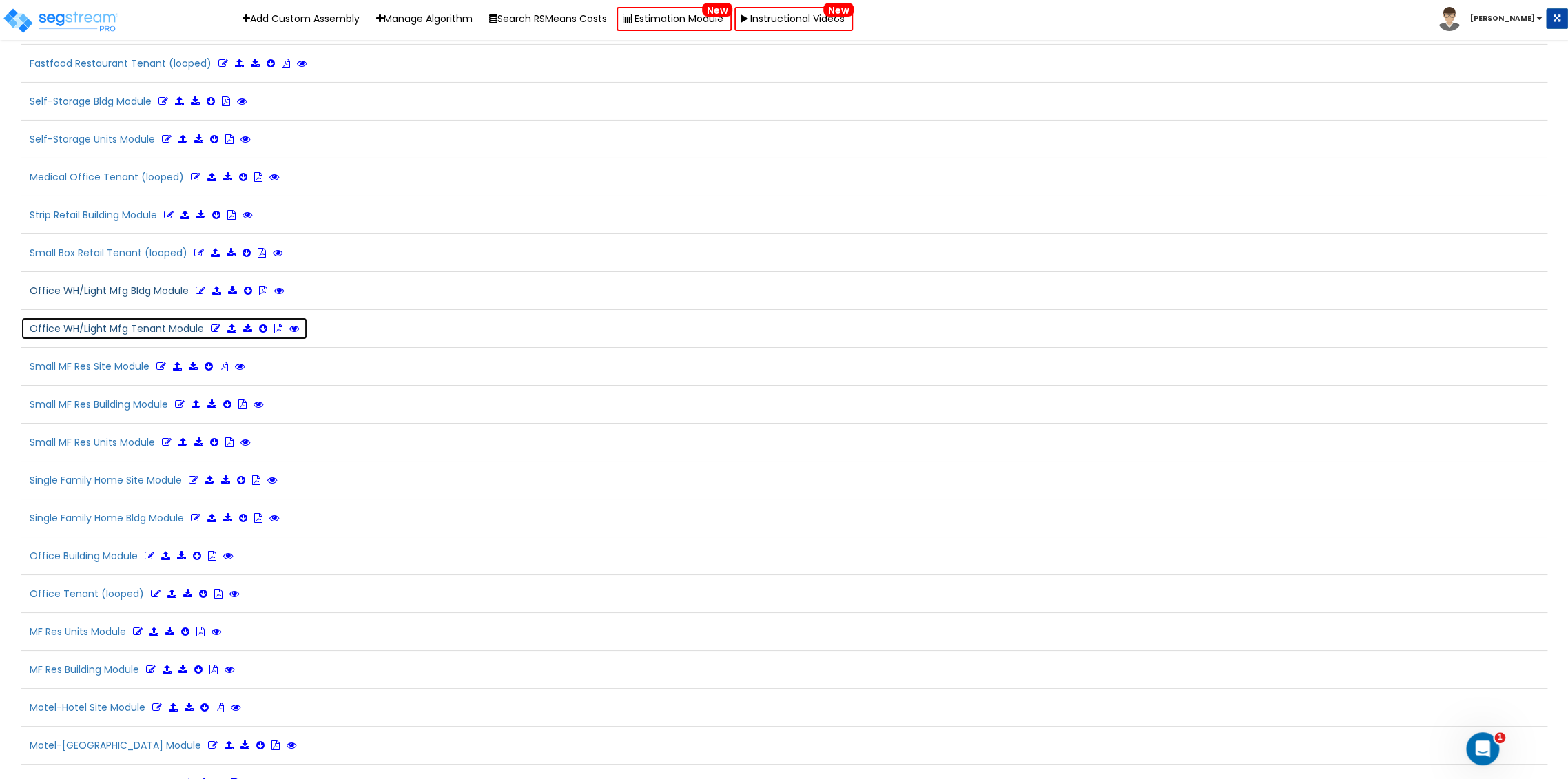
click at [211, 324] on icon at bounding box center [215, 328] width 10 height 10
click at [127, 316] on button "Office WH/Light Mfg Tenant Module Refresh" at bounding box center [184, 328] width 326 height 23
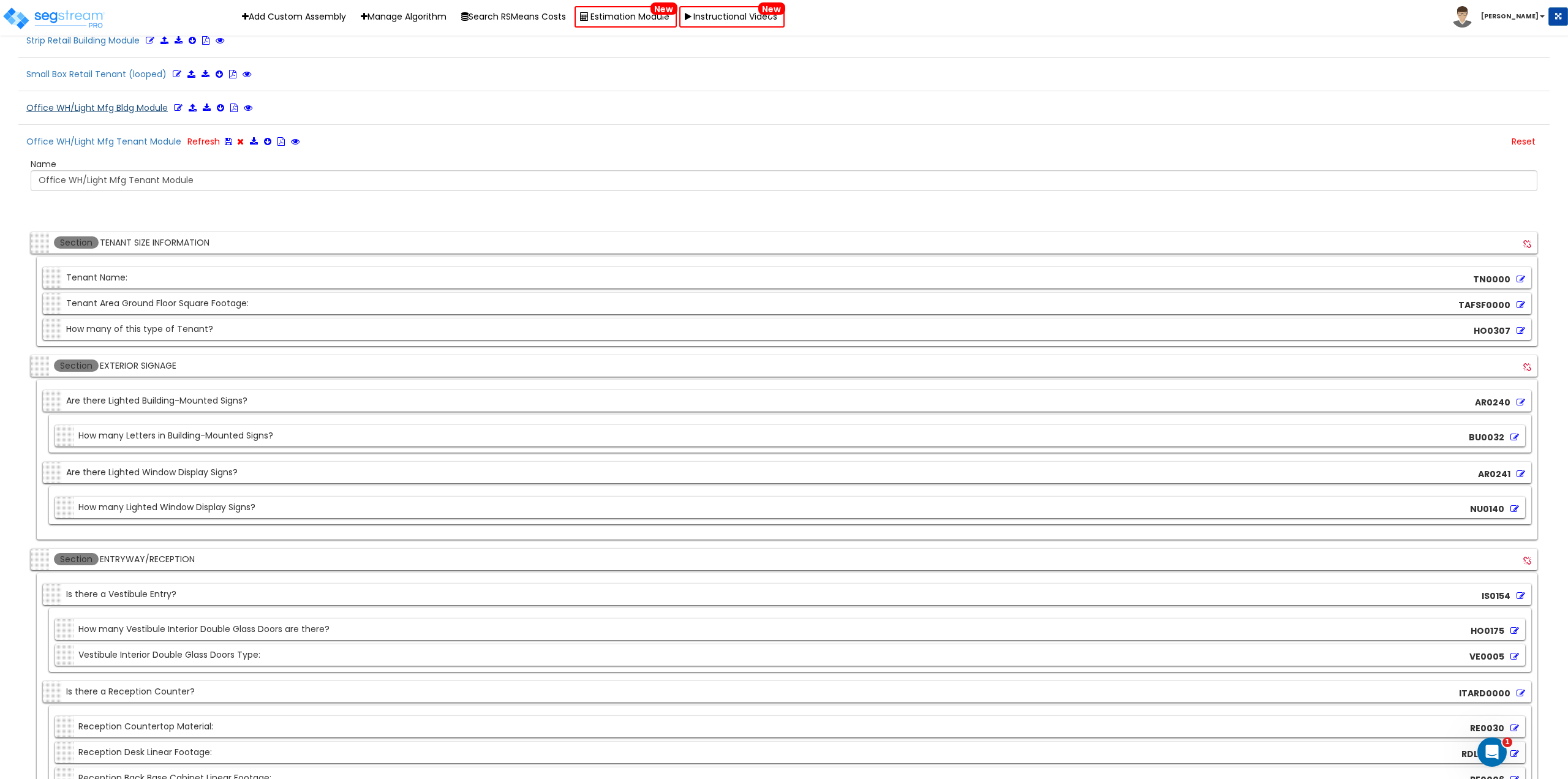
scroll to position [2949, 0]
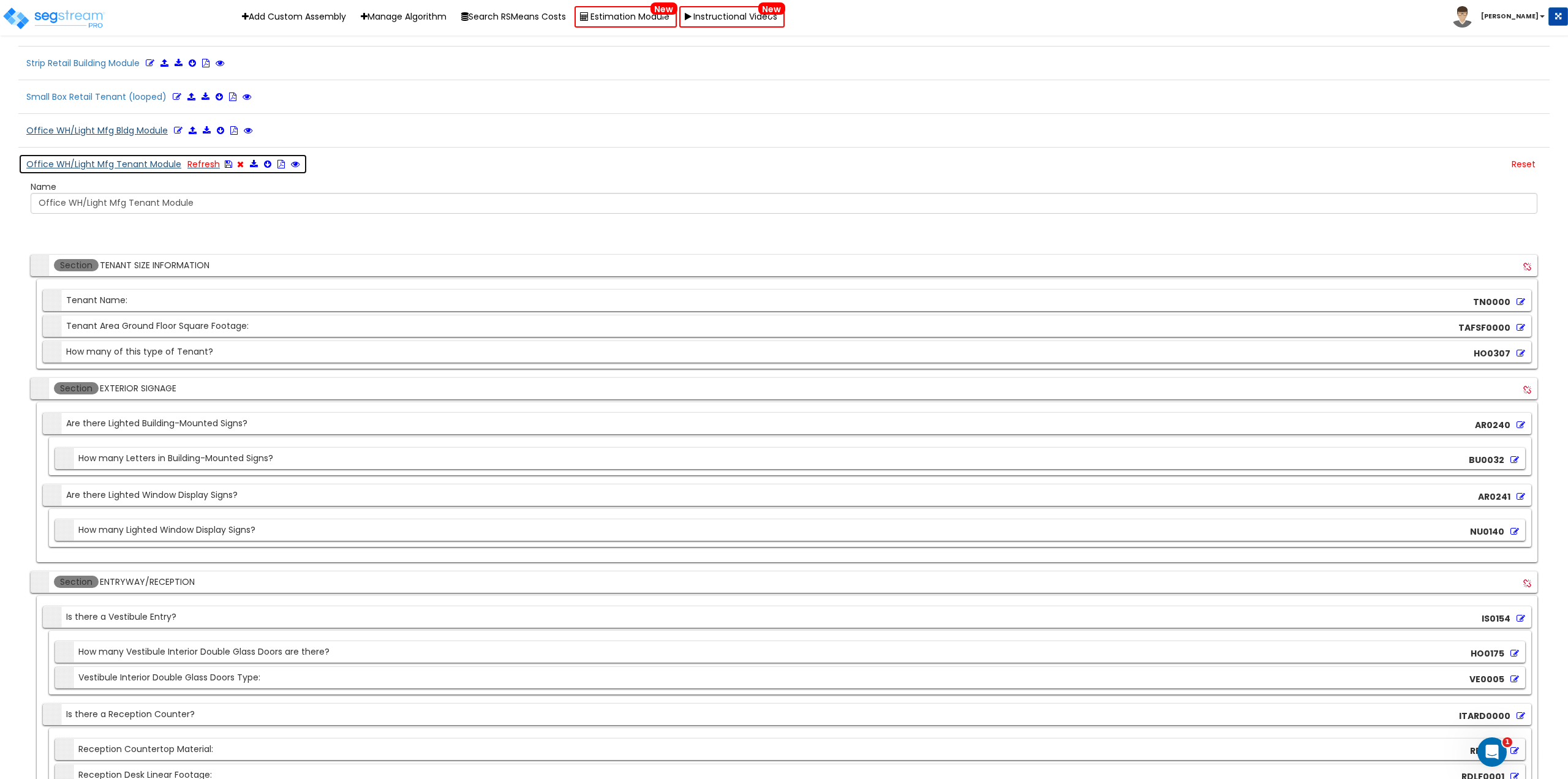
click at [226, 169] on link at bounding box center [228, 164] width 7 height 12
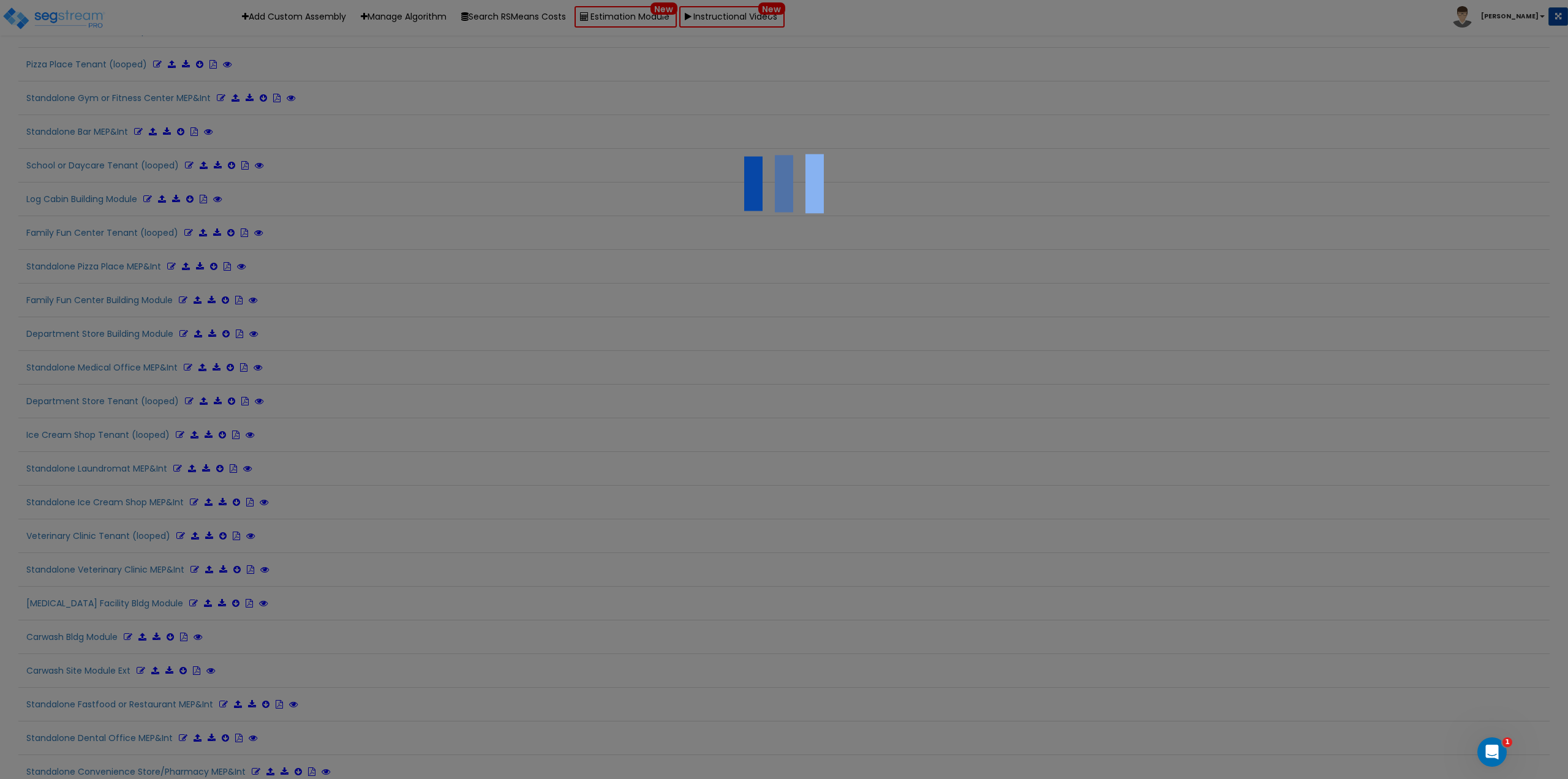
scroll to position [0, 0]
